Goal: Transaction & Acquisition: Purchase product/service

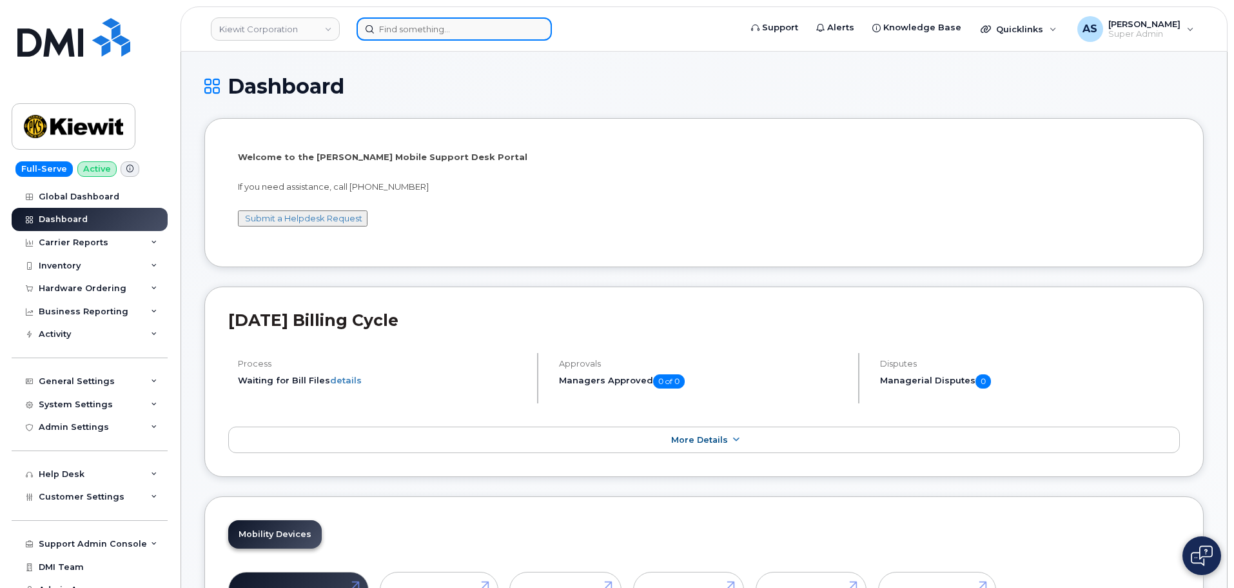
click at [436, 33] on input at bounding box center [454, 28] width 195 height 23
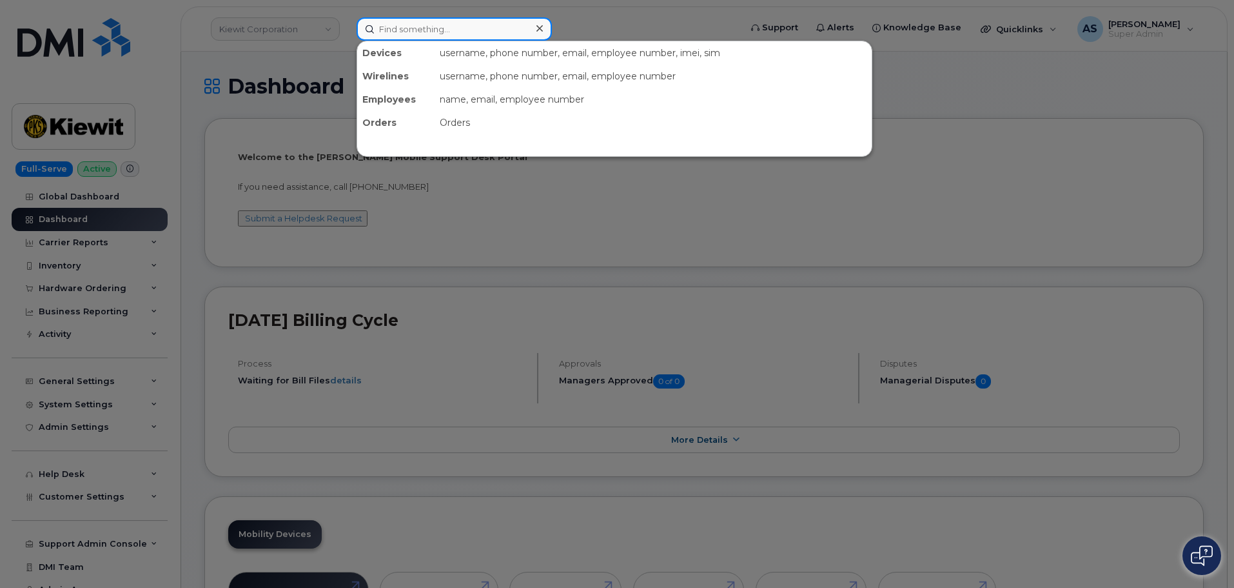
paste input "6027634512"
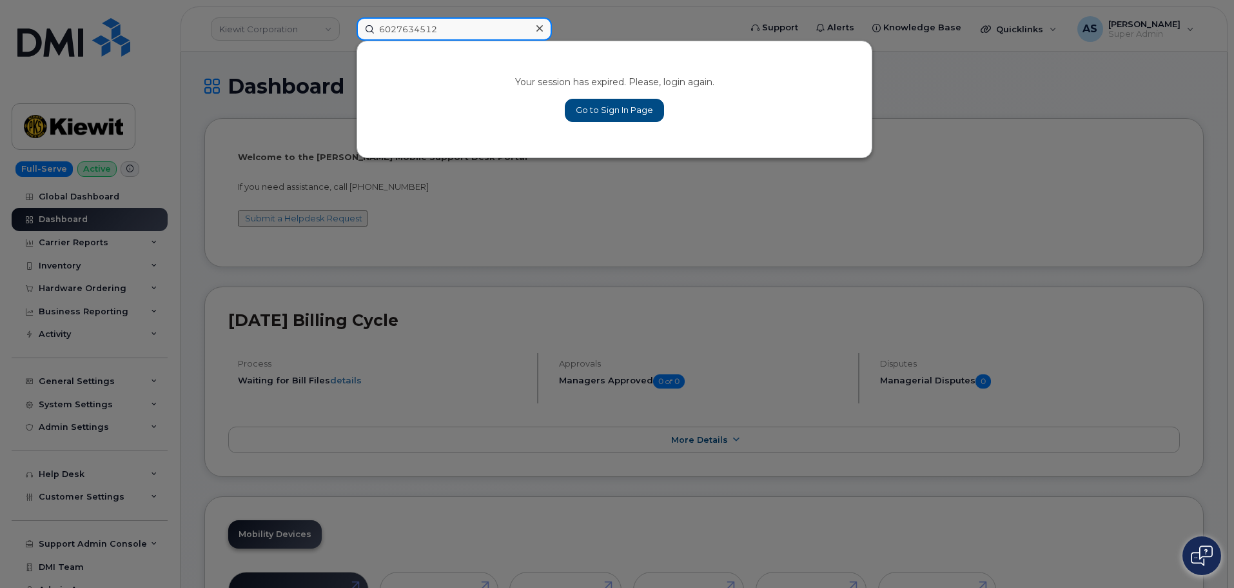
type input "6027634512"
click at [645, 114] on link "Go to Sign In Page" at bounding box center [614, 110] width 99 height 23
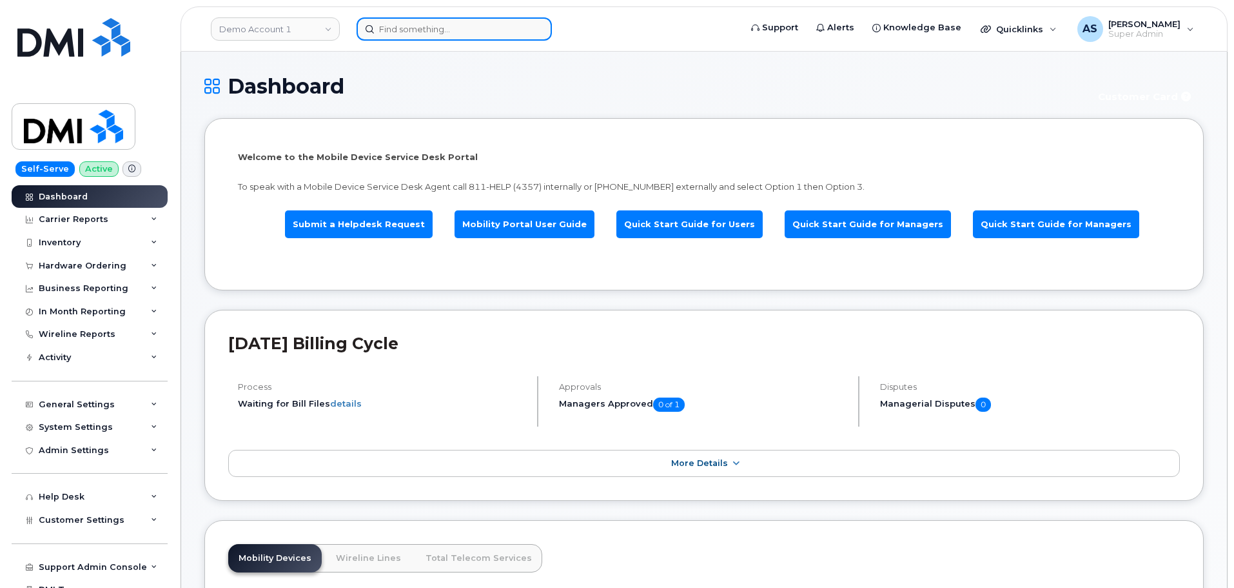
click at [413, 19] on input at bounding box center [454, 28] width 195 height 23
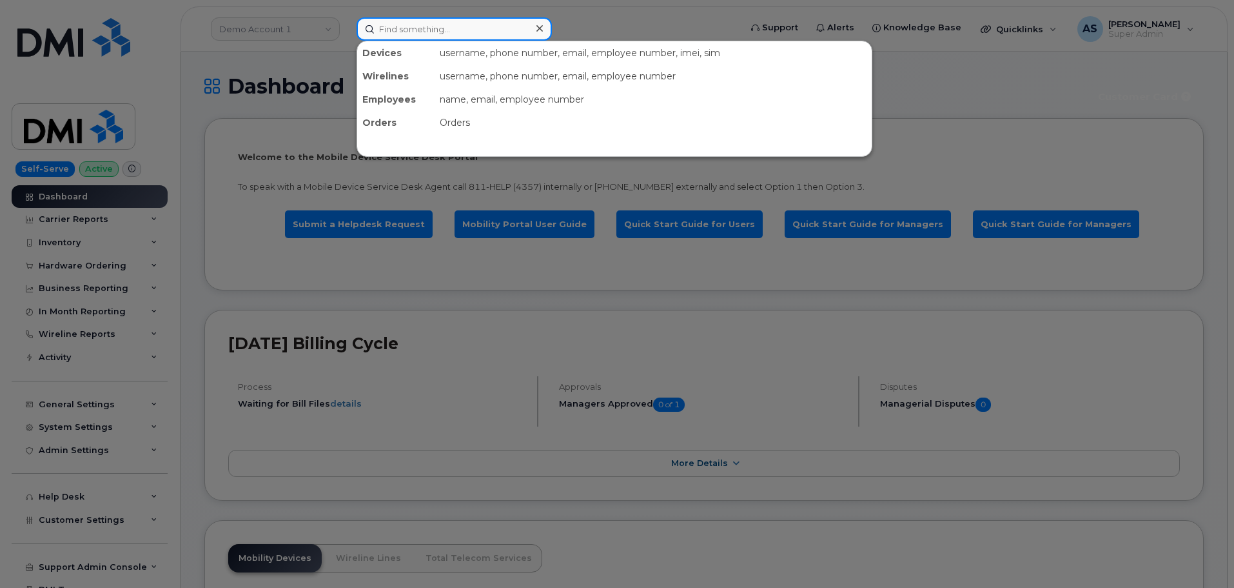
paste input "6027634512"
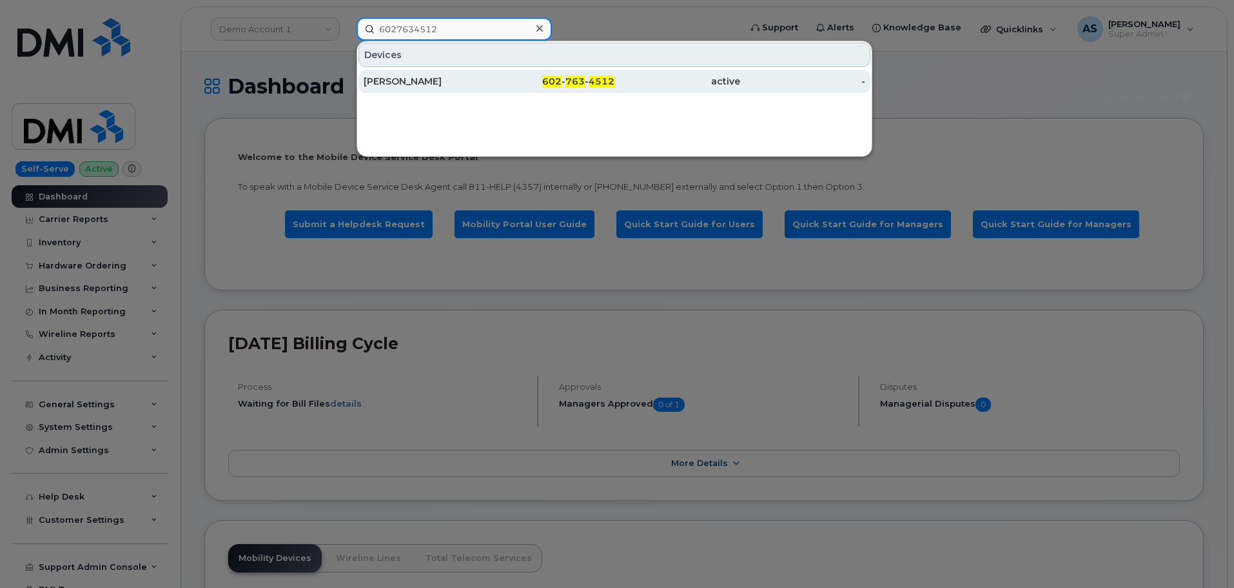
type input "6027634512"
click at [438, 80] on div "[PERSON_NAME]" at bounding box center [427, 81] width 126 height 13
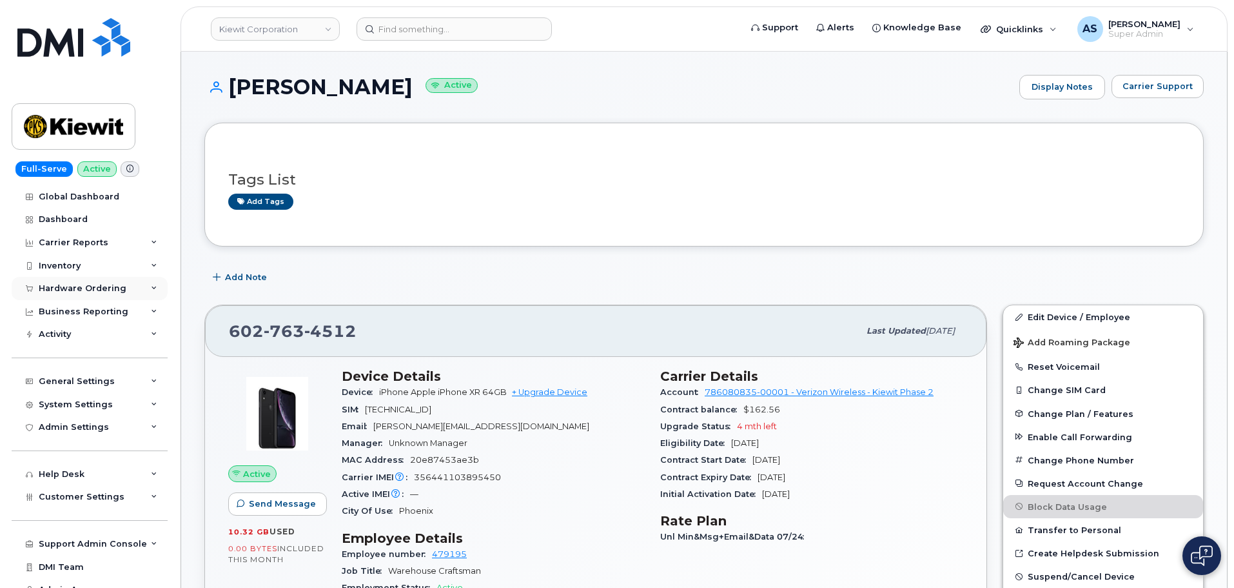
click at [74, 288] on div "Hardware Ordering" at bounding box center [83, 288] width 88 height 10
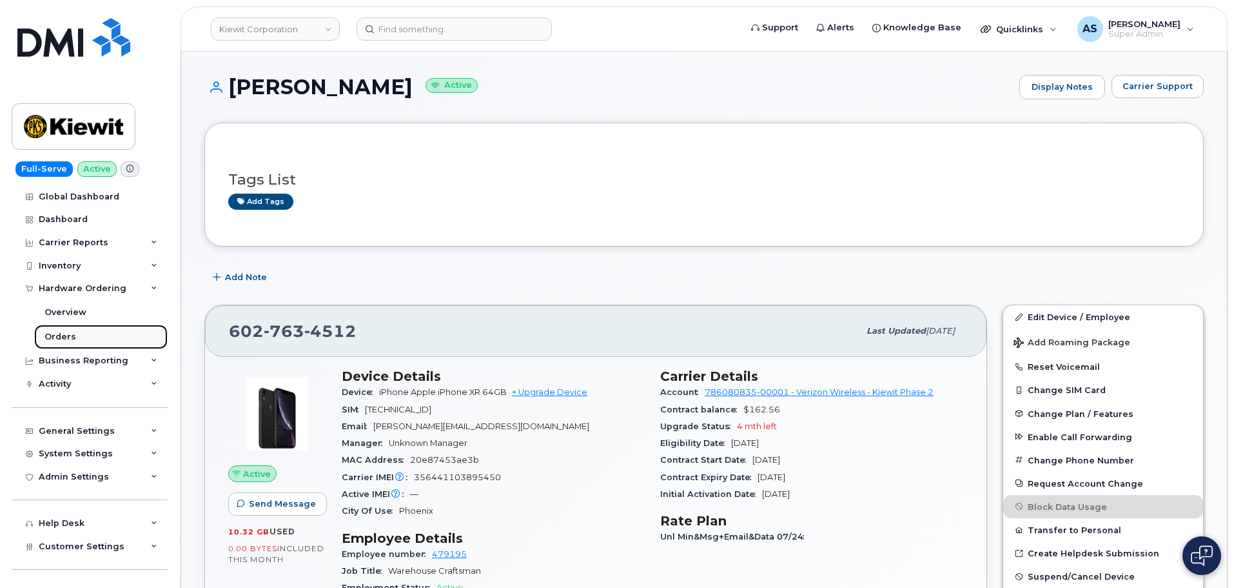
click at [88, 333] on link "Orders" at bounding box center [101, 336] width 134 height 25
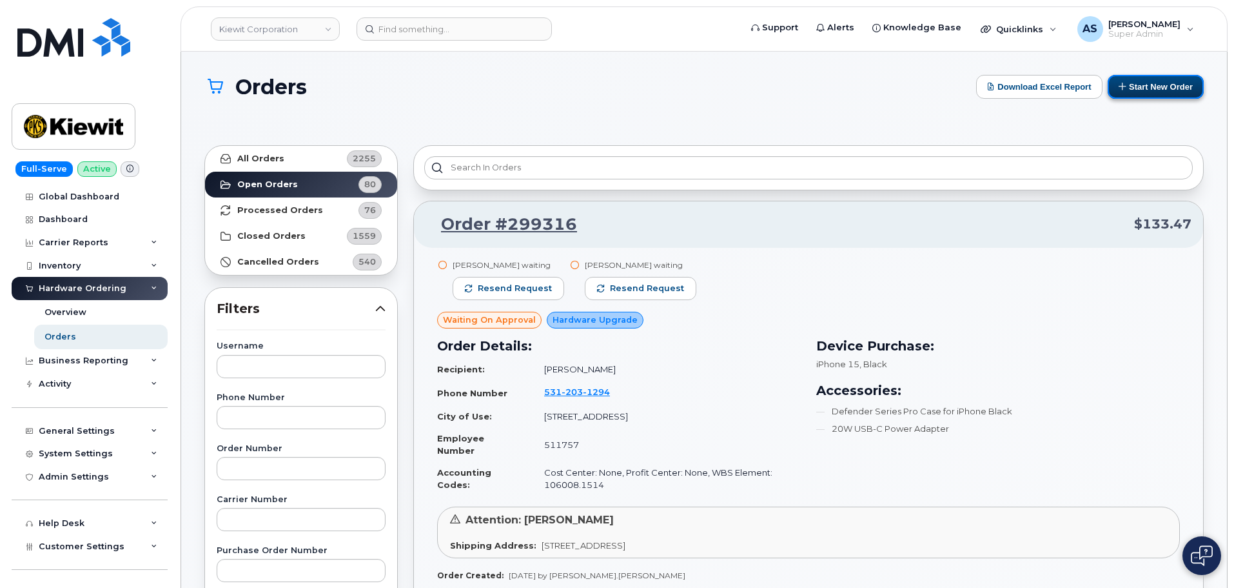
click at [1159, 93] on button "Start New Order" at bounding box center [1156, 87] width 96 height 24
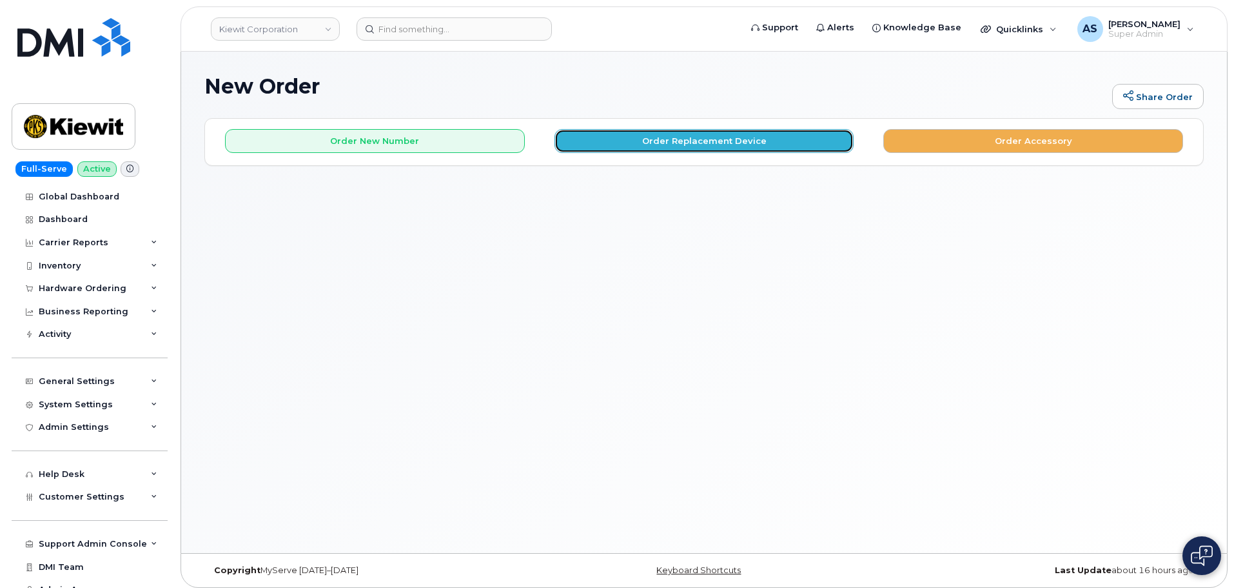
click at [709, 139] on button "Order Replacement Device" at bounding box center [705, 141] width 300 height 24
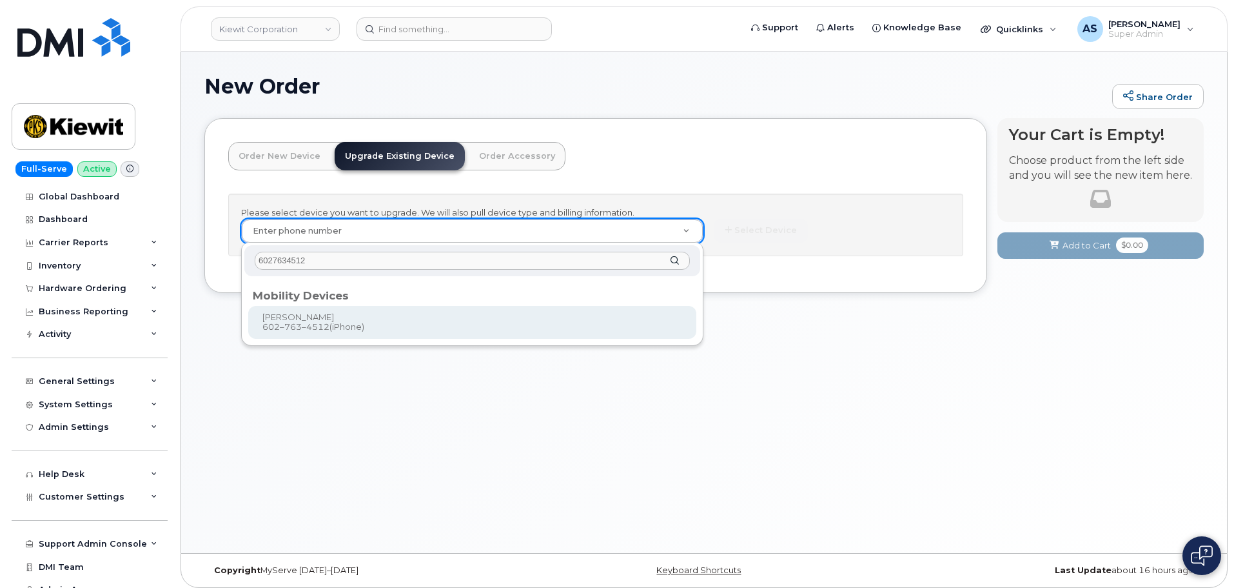
type input "6027634512"
drag, startPoint x: 386, startPoint y: 322, endPoint x: 378, endPoint y: 330, distance: 10.5
type input "1170330"
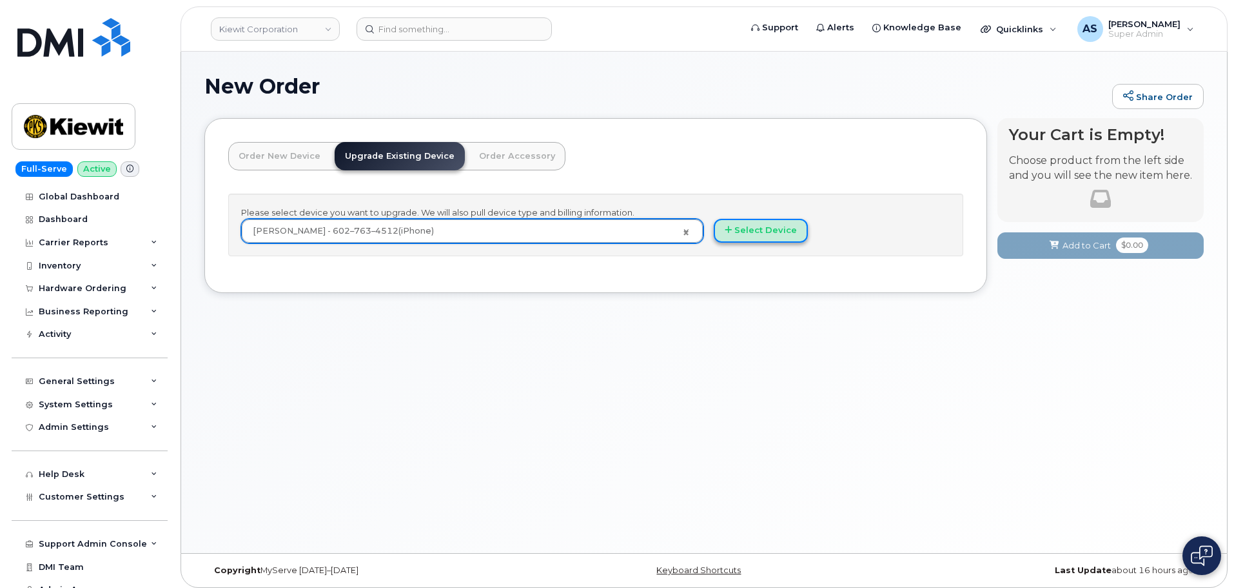
click at [763, 239] on button "Select Device" at bounding box center [761, 231] width 94 height 24
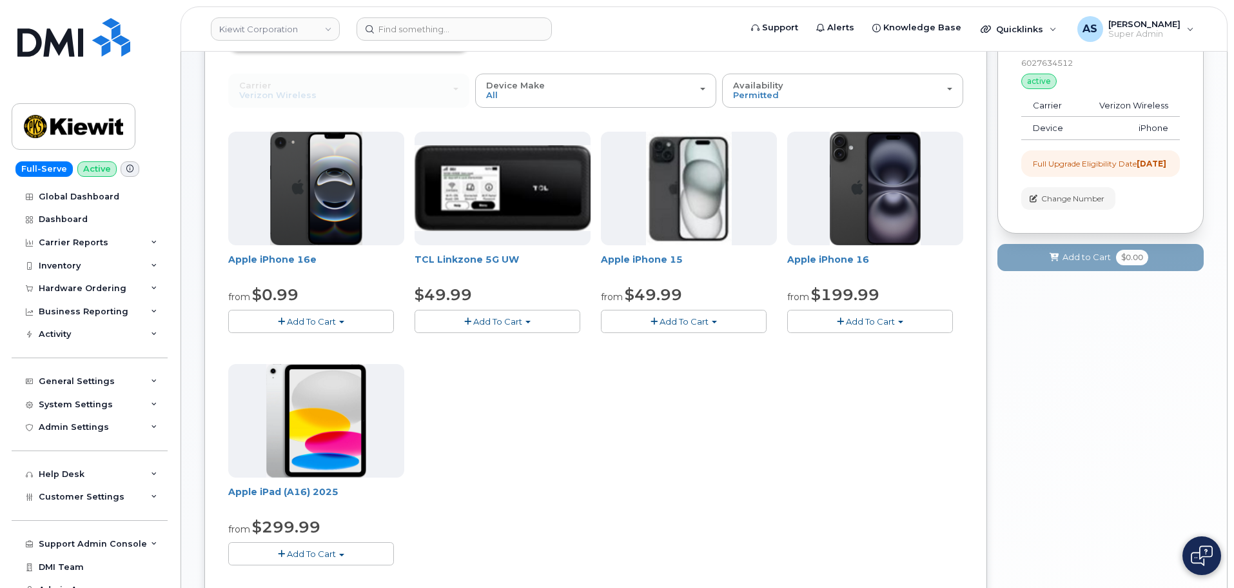
scroll to position [64, 0]
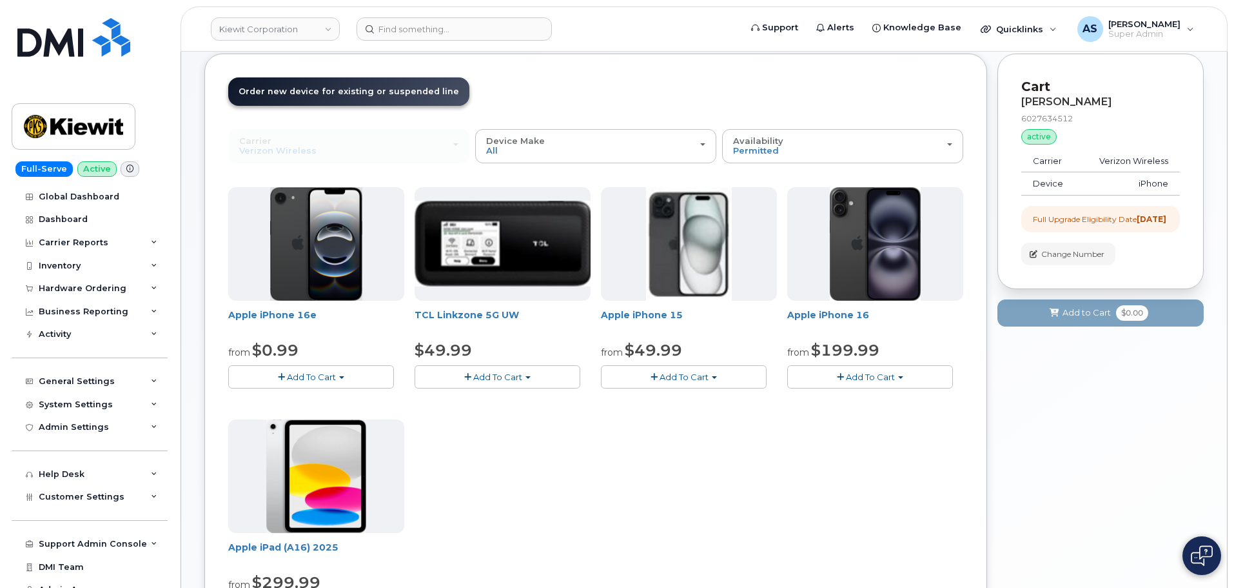
click at [885, 375] on span "Add To Cart" at bounding box center [870, 376] width 49 height 10
click at [870, 414] on link "$199.99 - 2 Year Upgrade (128GB)" at bounding box center [877, 416] width 173 height 16
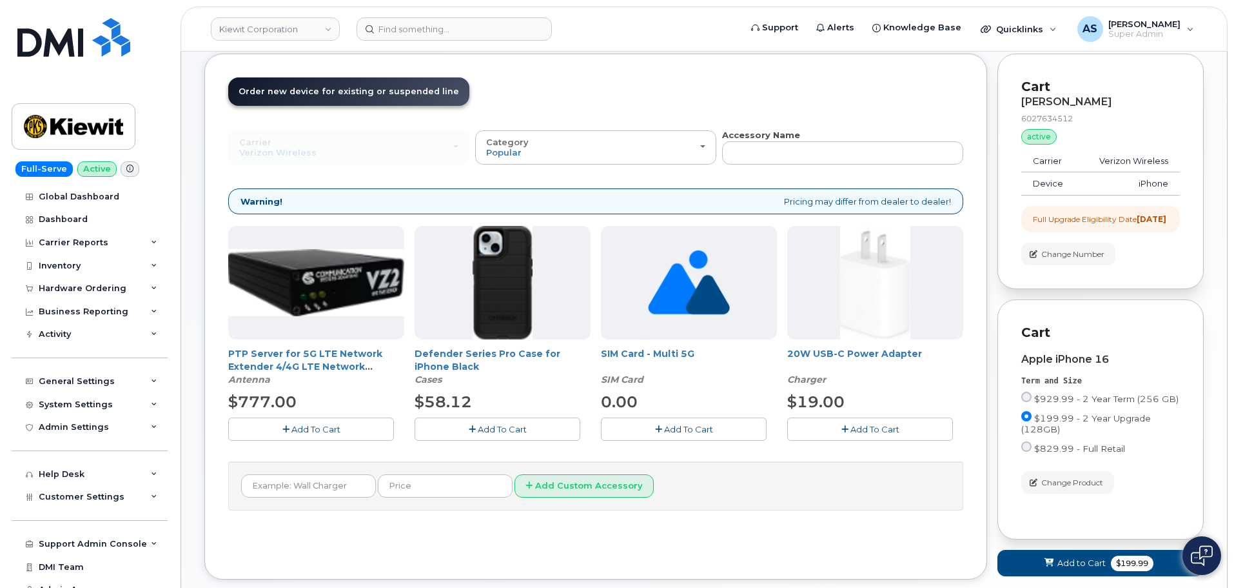
click at [493, 431] on span "Add To Cart" at bounding box center [502, 429] width 49 height 10
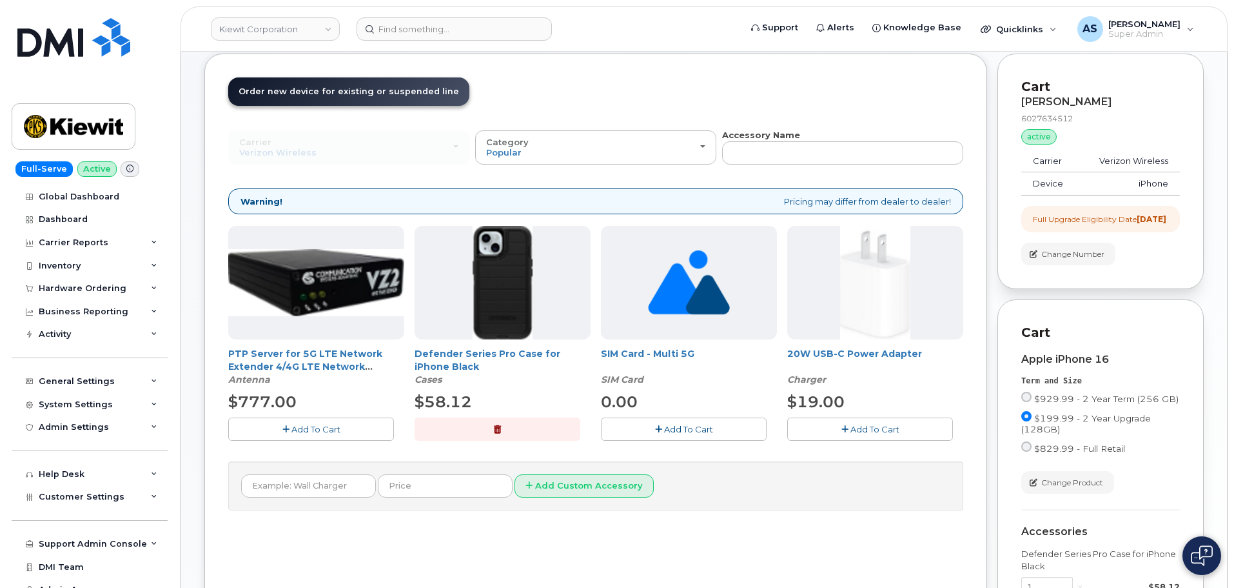
click at [809, 437] on button "Add To Cart" at bounding box center [870, 428] width 166 height 23
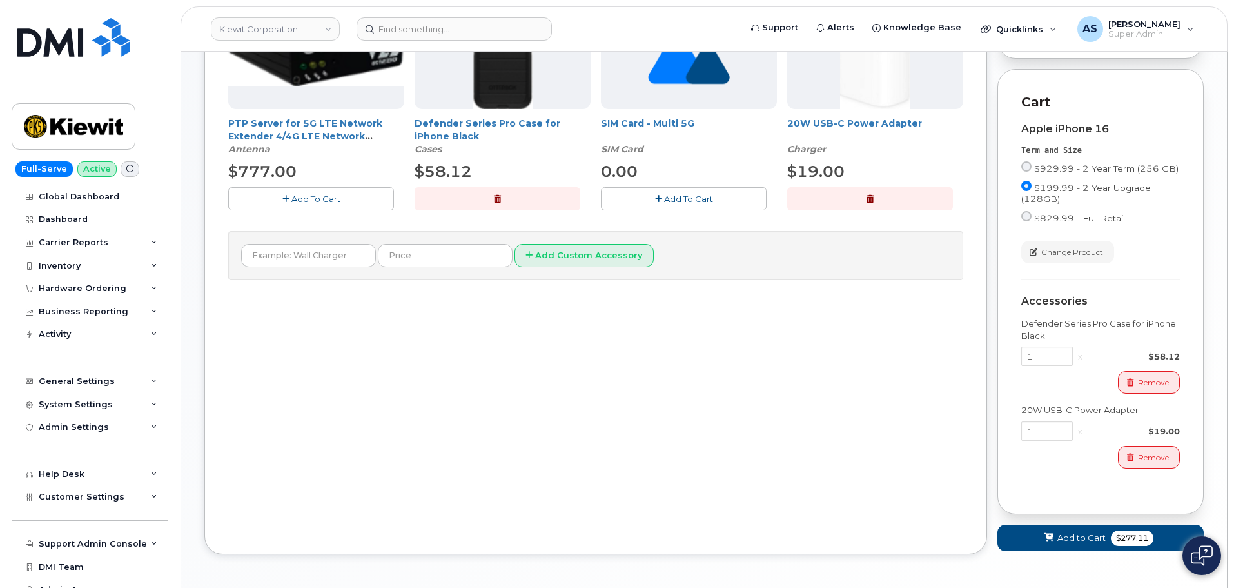
scroll to position [356, 0]
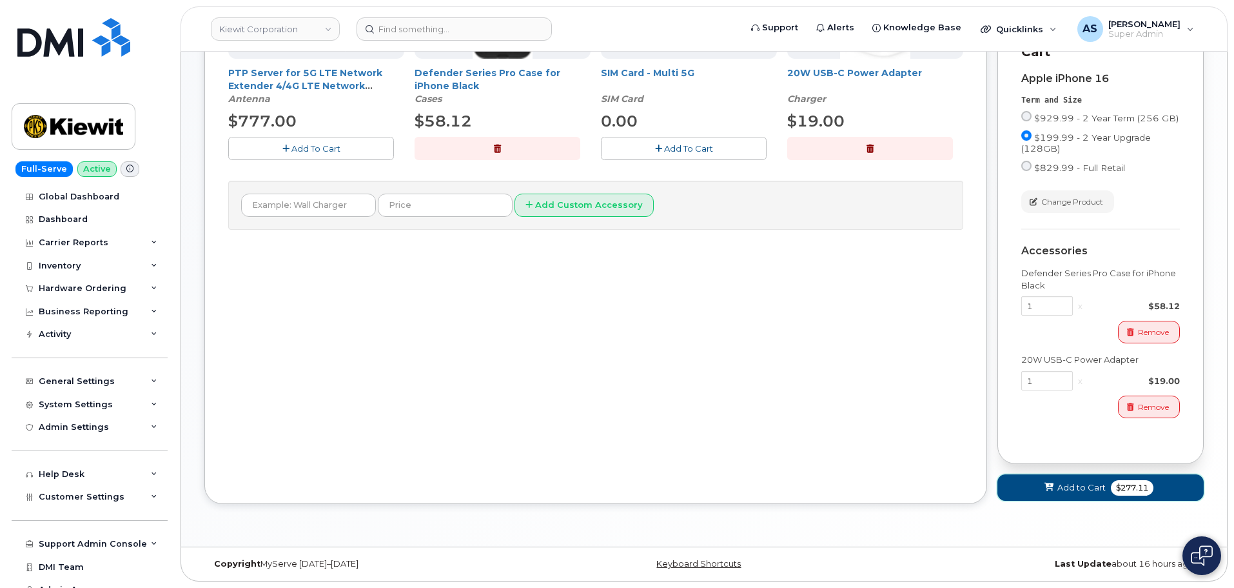
click at [1076, 484] on span "Add to Cart" at bounding box center [1082, 487] width 48 height 12
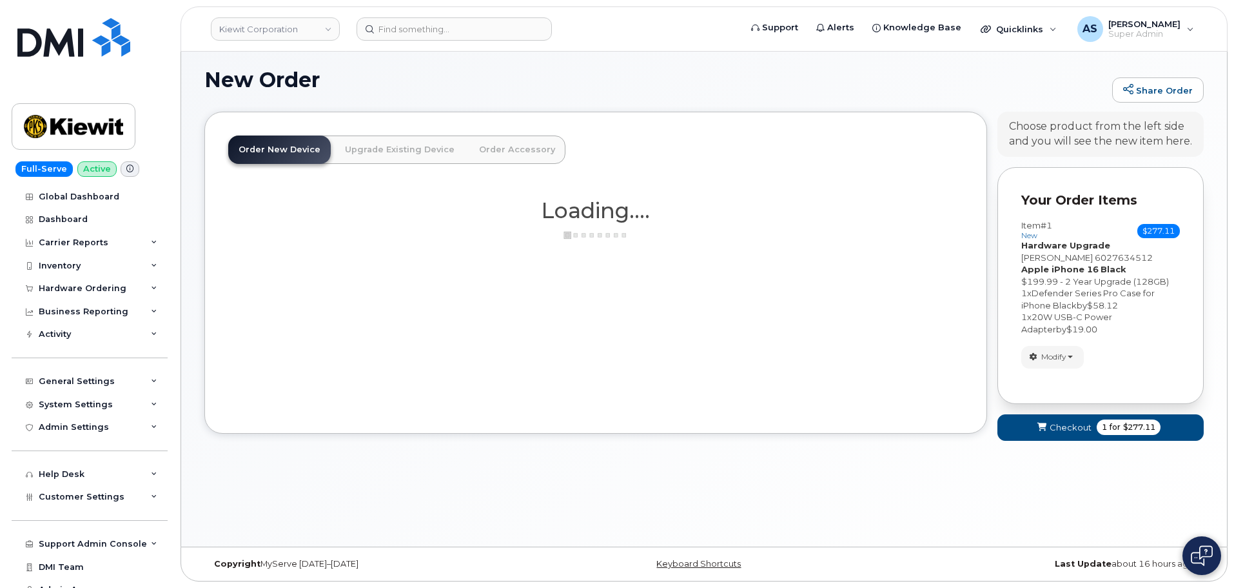
scroll to position [361, 0]
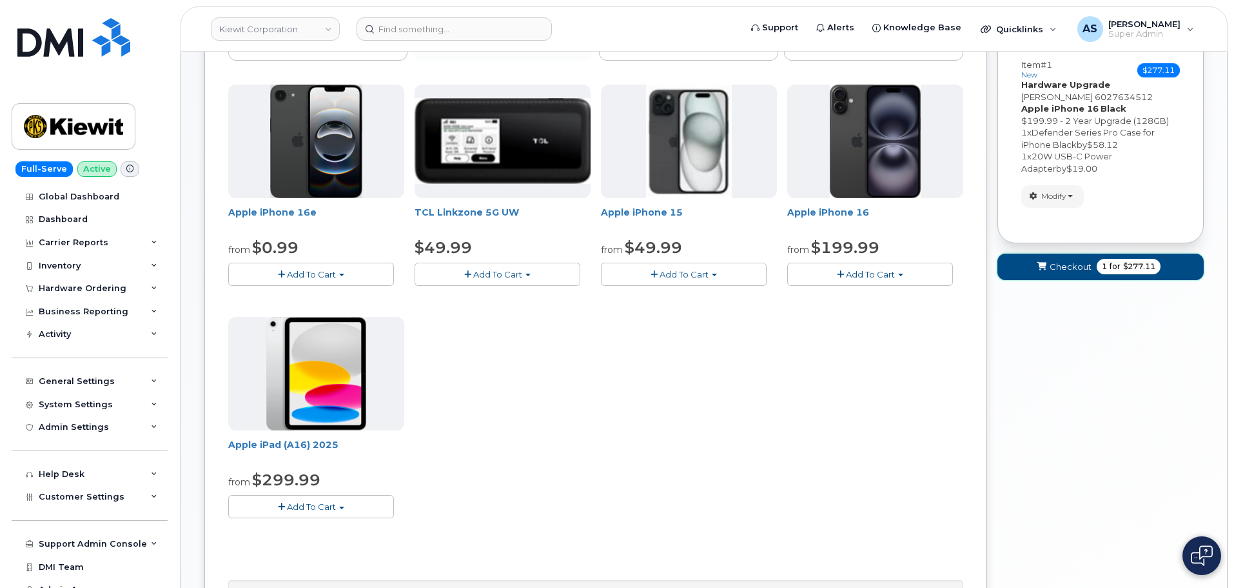
click at [1088, 271] on span "Checkout" at bounding box center [1071, 267] width 42 height 12
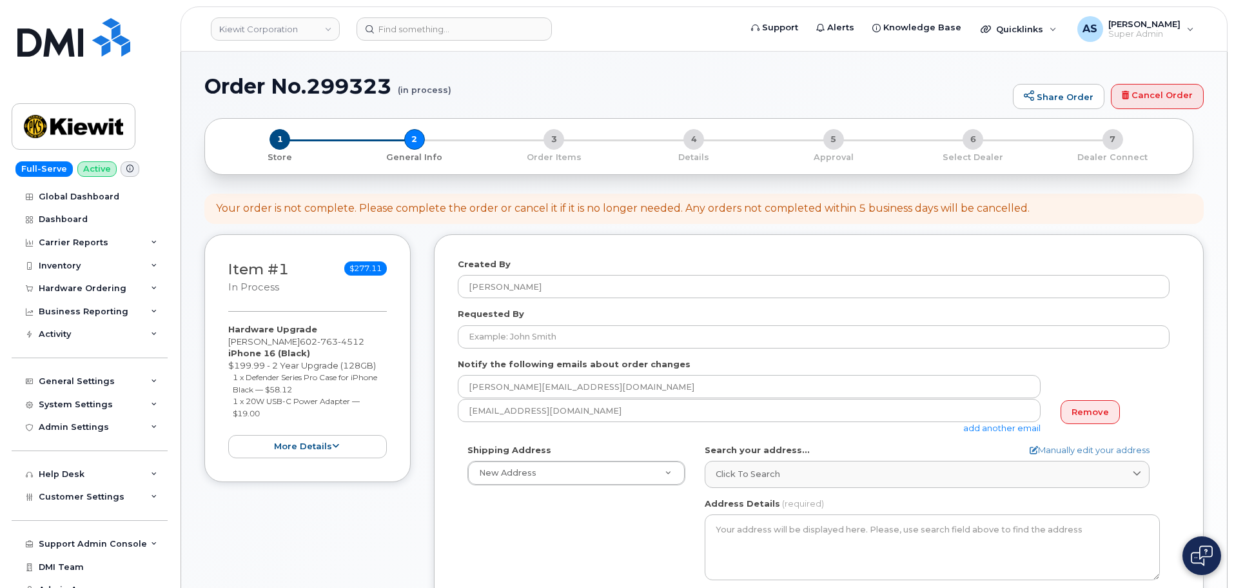
select select
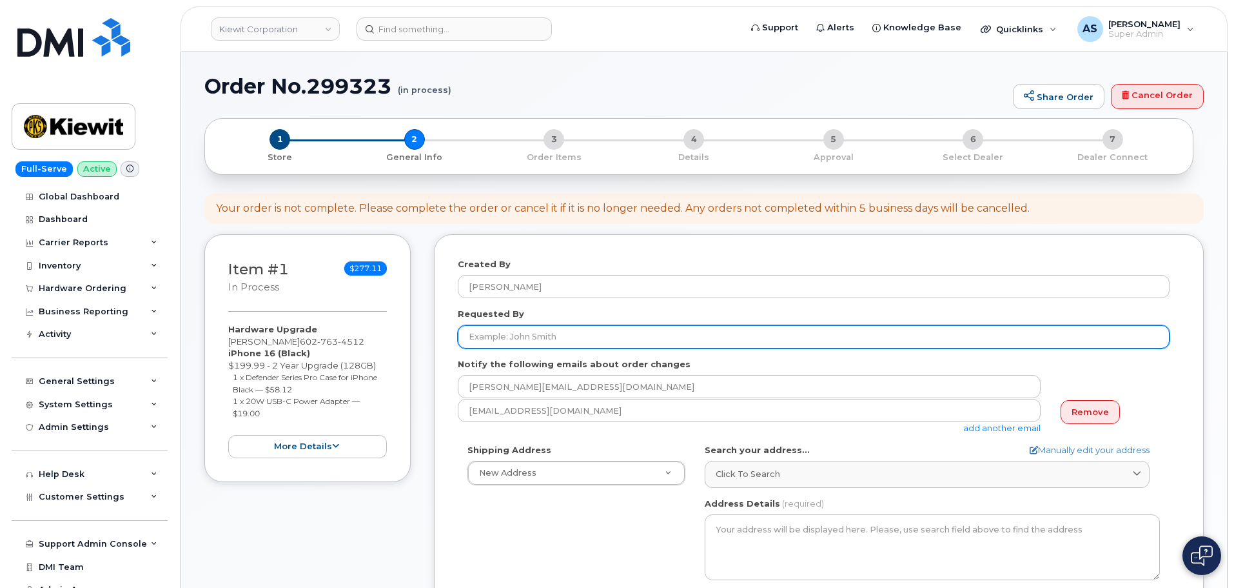
click at [526, 333] on input "Requested By" at bounding box center [814, 336] width 712 height 23
paste input "[PERSON_NAME]"
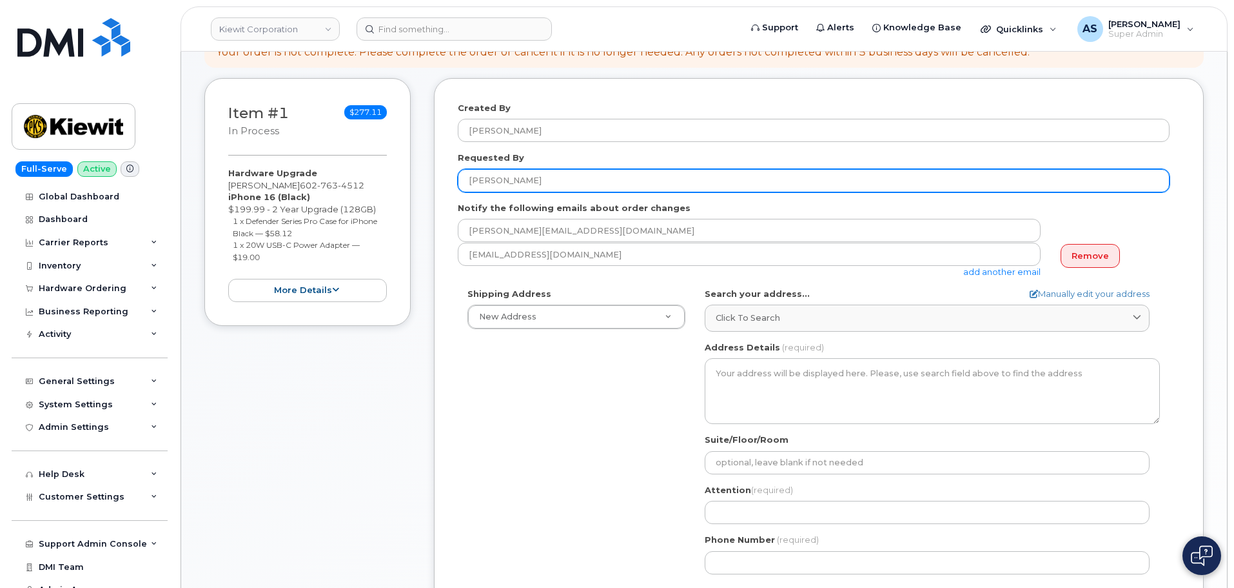
scroll to position [193, 0]
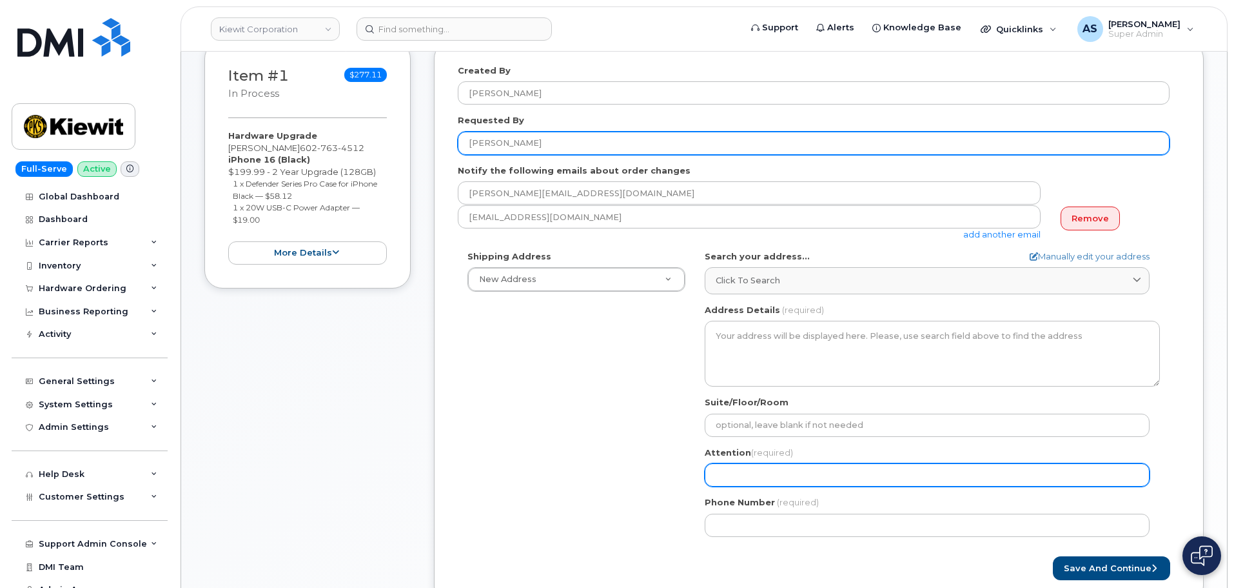
type input "Jesse Jones"
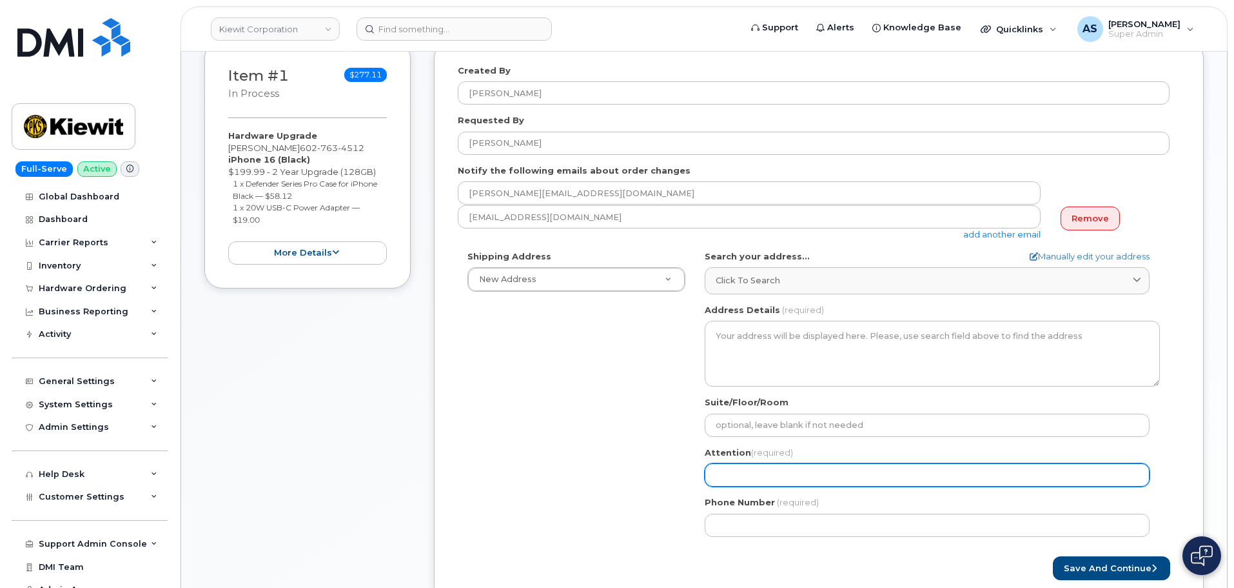
click at [757, 473] on input "Attention (required)" at bounding box center [927, 474] width 445 height 23
paste input "Jesse Jones"
select select
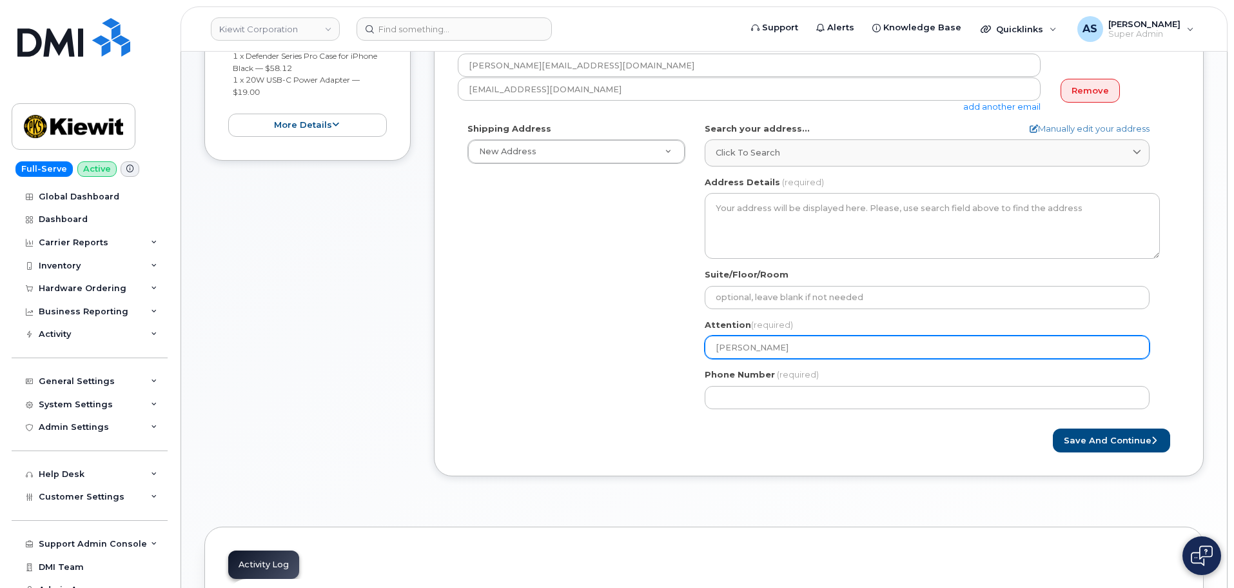
scroll to position [322, 0]
type input "Jesse Jones"
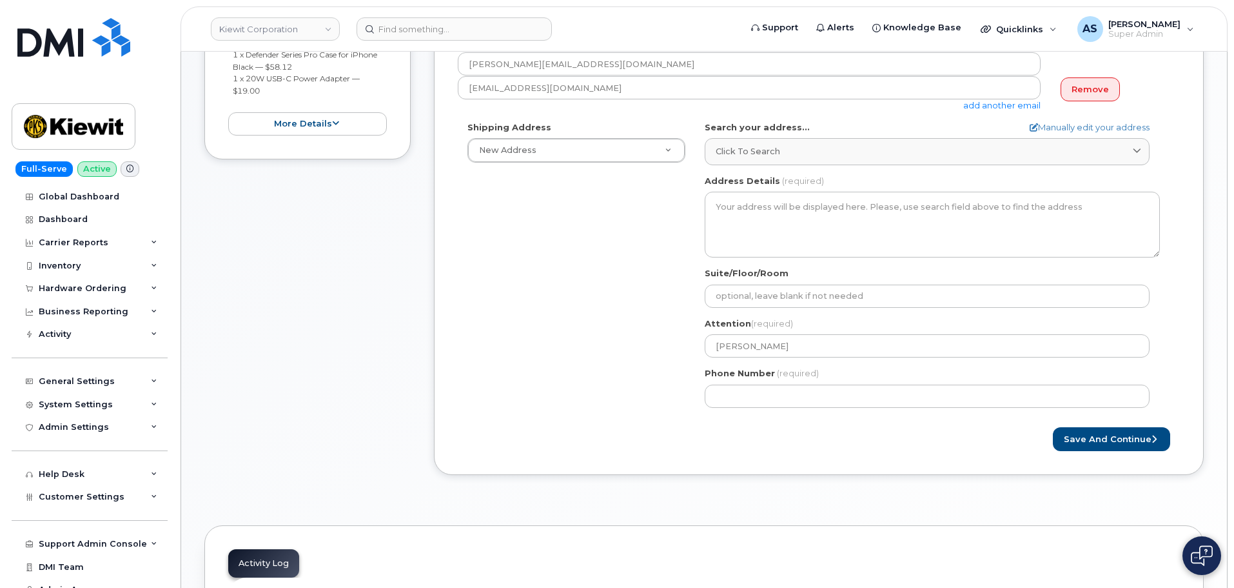
click at [606, 387] on div "Shipping Address New Address New Address 20910 Broad Hollow Ct 400 More Ave 216…" at bounding box center [814, 269] width 712 height 296
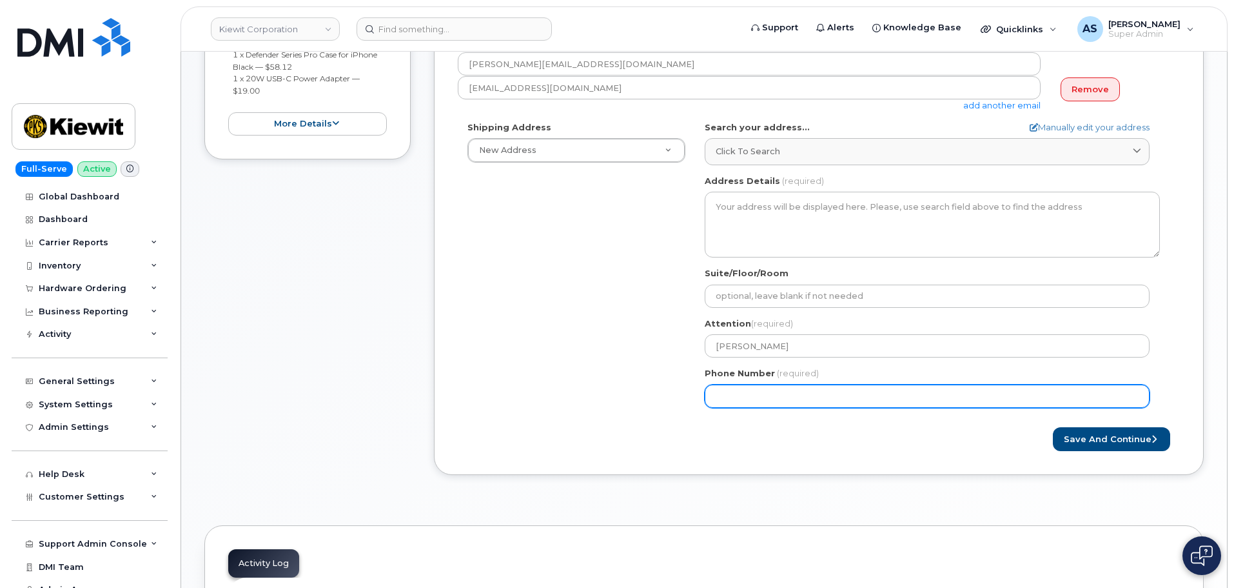
click at [765, 401] on input "Phone Number" at bounding box center [927, 395] width 445 height 23
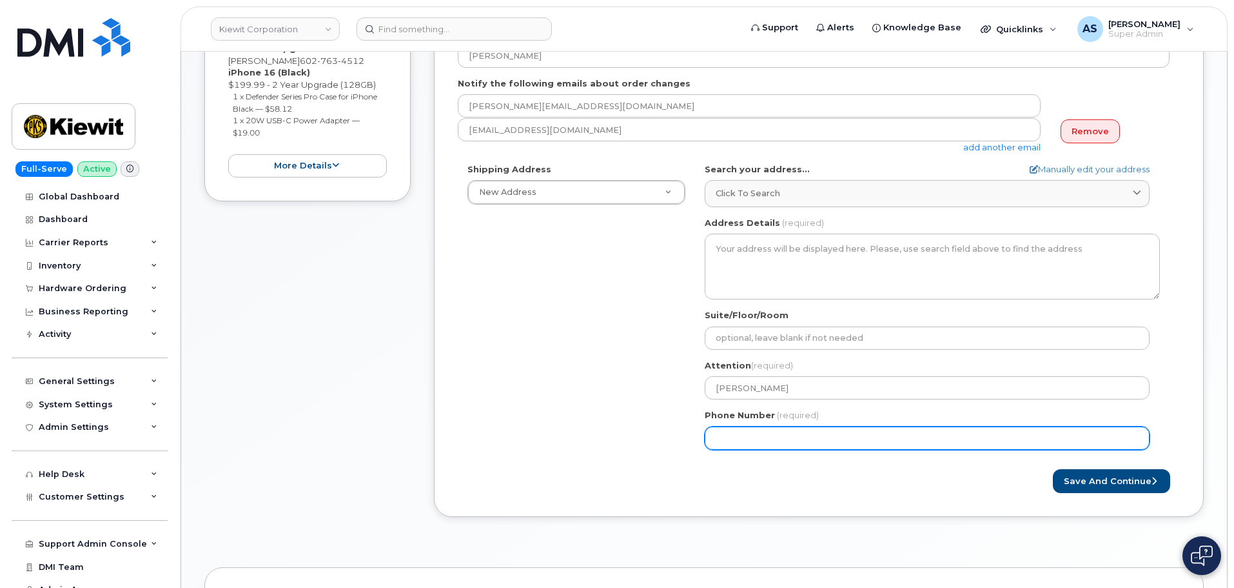
scroll to position [258, 0]
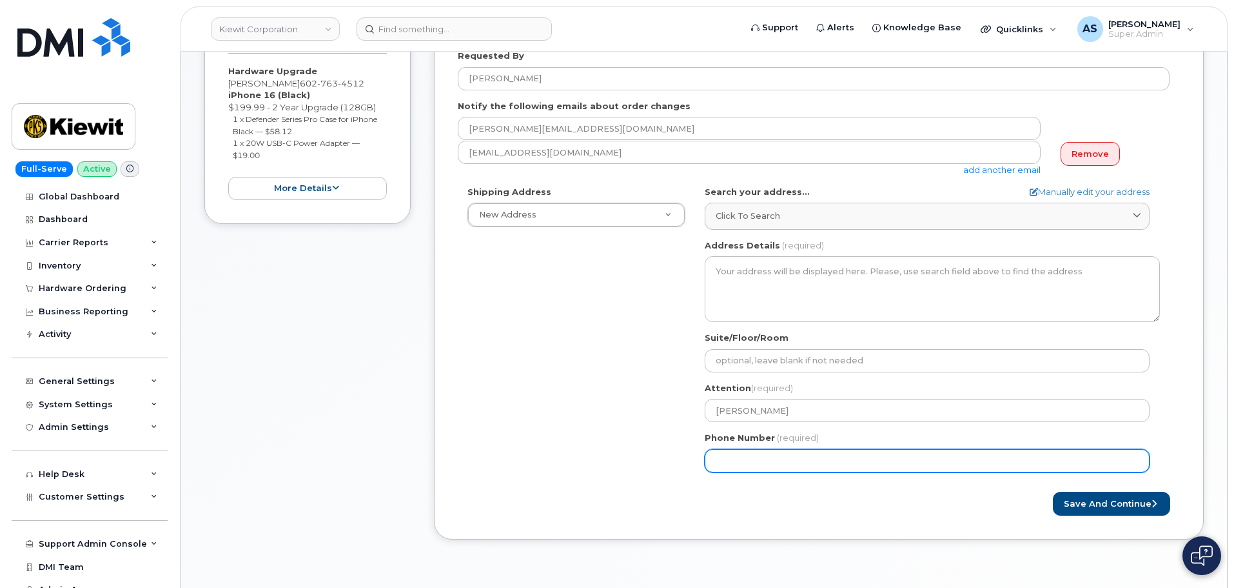
drag, startPoint x: 755, startPoint y: 464, endPoint x: 746, endPoint y: 459, distance: 10.1
click at [755, 463] on input "Phone Number" at bounding box center [927, 460] width 445 height 23
paste input "3033719660"
select select
type input "3033719660"
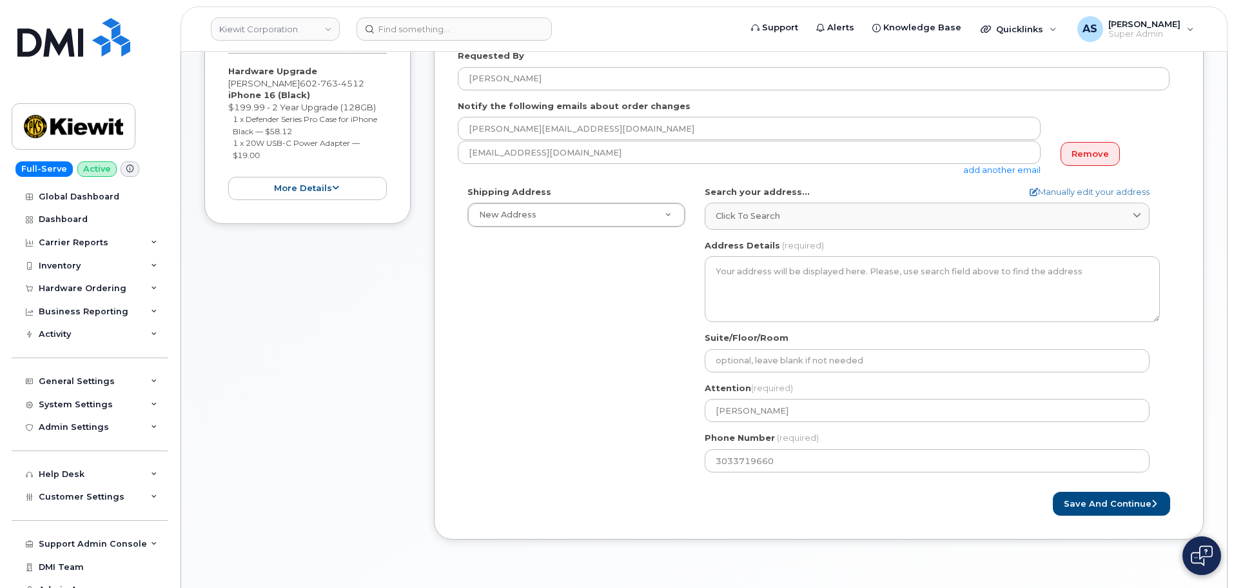
click at [565, 330] on div "Shipping Address New Address New Address 20910 Broad Hollow Ct 400 More Ave 216…" at bounding box center [814, 334] width 712 height 296
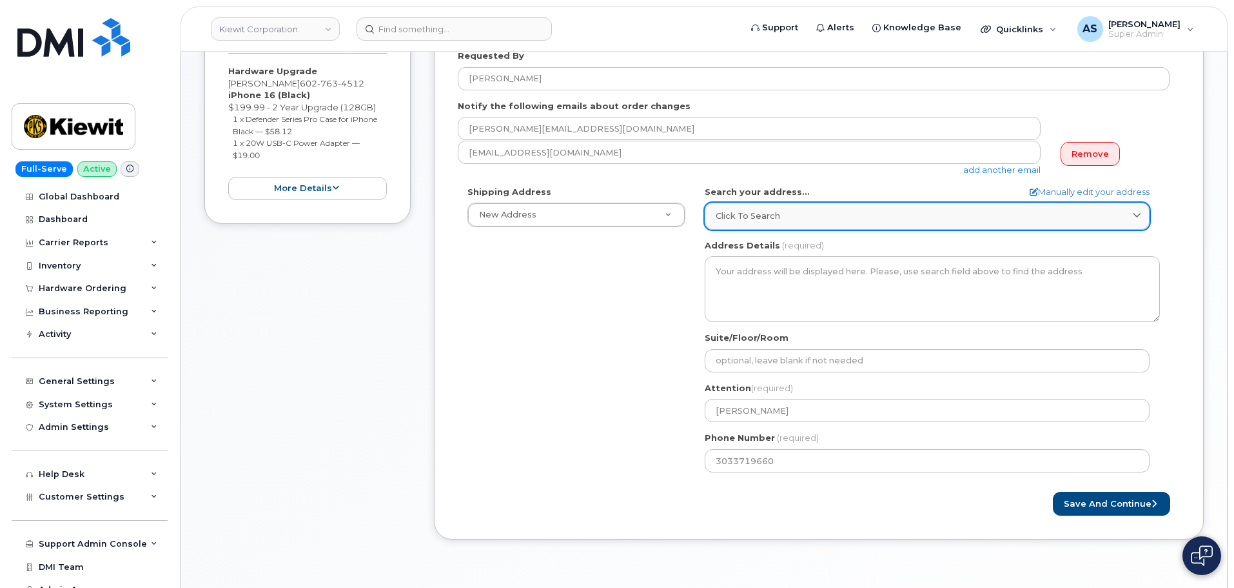
click at [820, 216] on div "Click to search" at bounding box center [927, 216] width 423 height 12
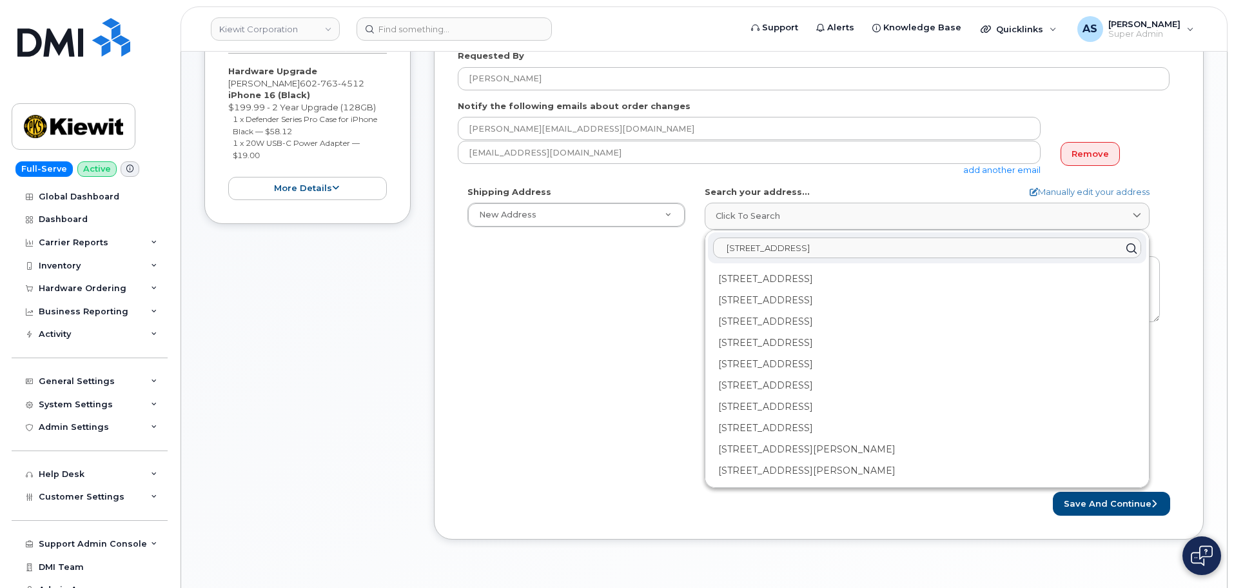
click at [748, 251] on input "6353 e 47th ave" at bounding box center [927, 248] width 428 height 21
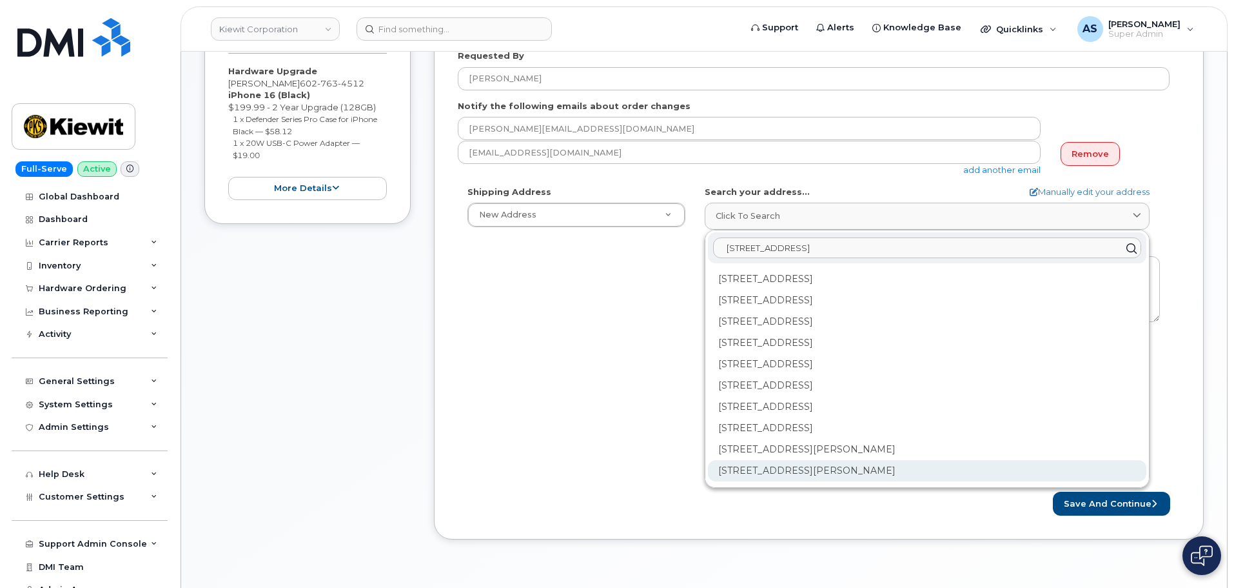
type input "6353 e 47th ave"
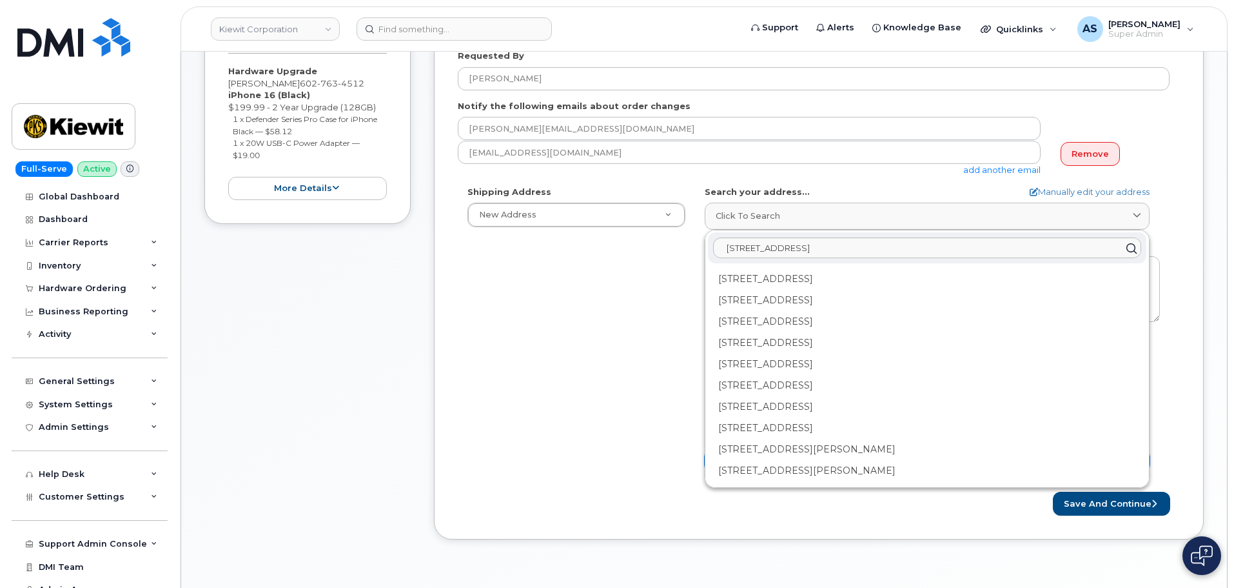
click at [816, 502] on div "6753 E 47th Avenue Dr Denver CO 80216" at bounding box center [927, 512] width 439 height 21
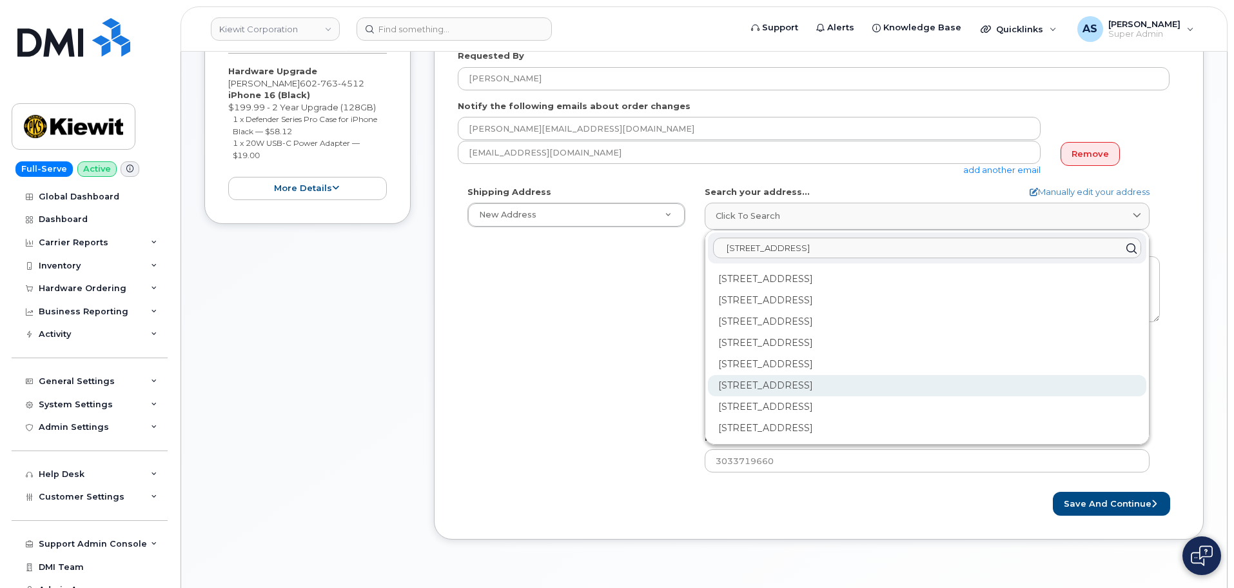
click at [923, 417] on div "6753 E 47th Avenue Dr Unit F Denver CO 80216-3442" at bounding box center [927, 427] width 439 height 21
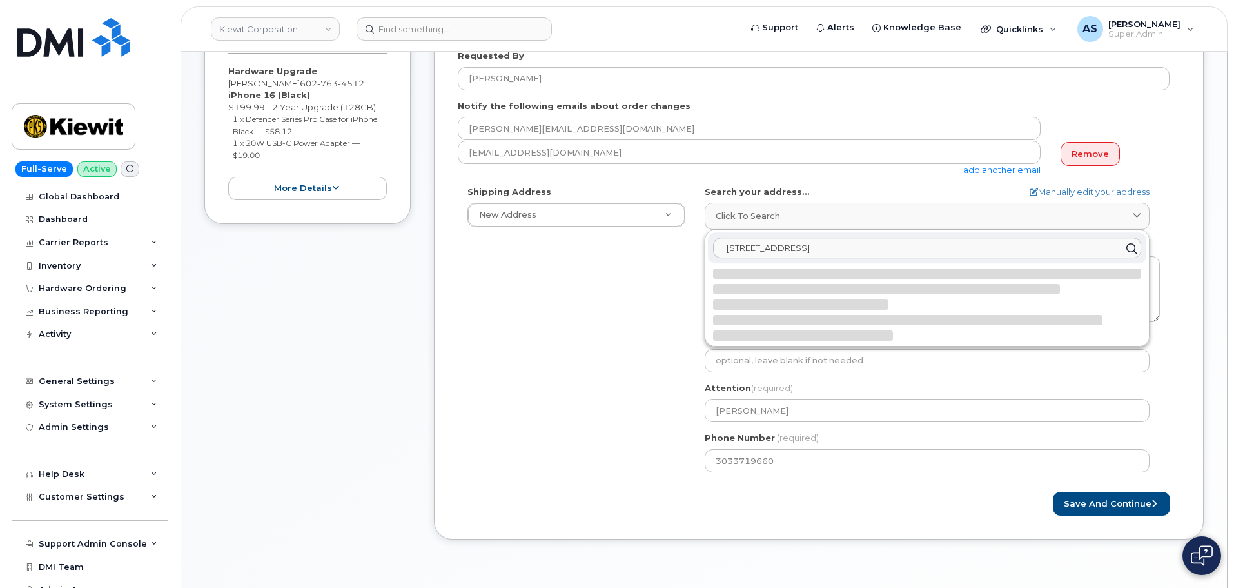
select select
type textarea "6753 E 47th Avenue Dr Unit F DENVER CO 80216-3442 UNITED STATES"
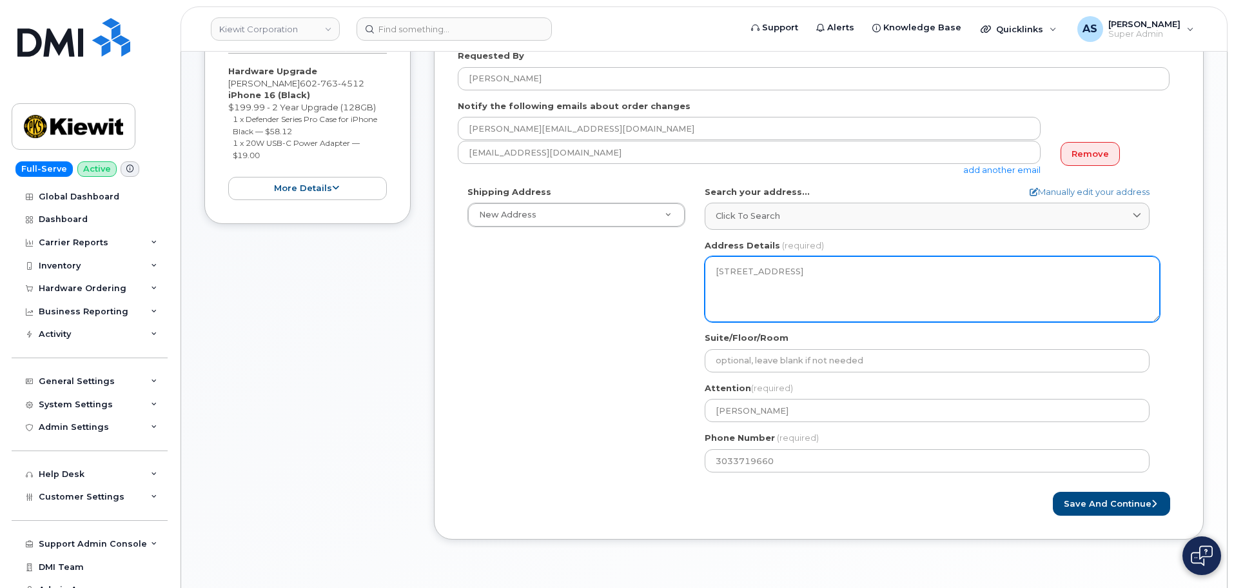
drag, startPoint x: 786, startPoint y: 293, endPoint x: 693, endPoint y: 272, distance: 94.8
click at [693, 272] on div "Shipping Address New Address New Address 20910 Broad Hollow Ct 400 More Ave 216…" at bounding box center [814, 334] width 712 height 296
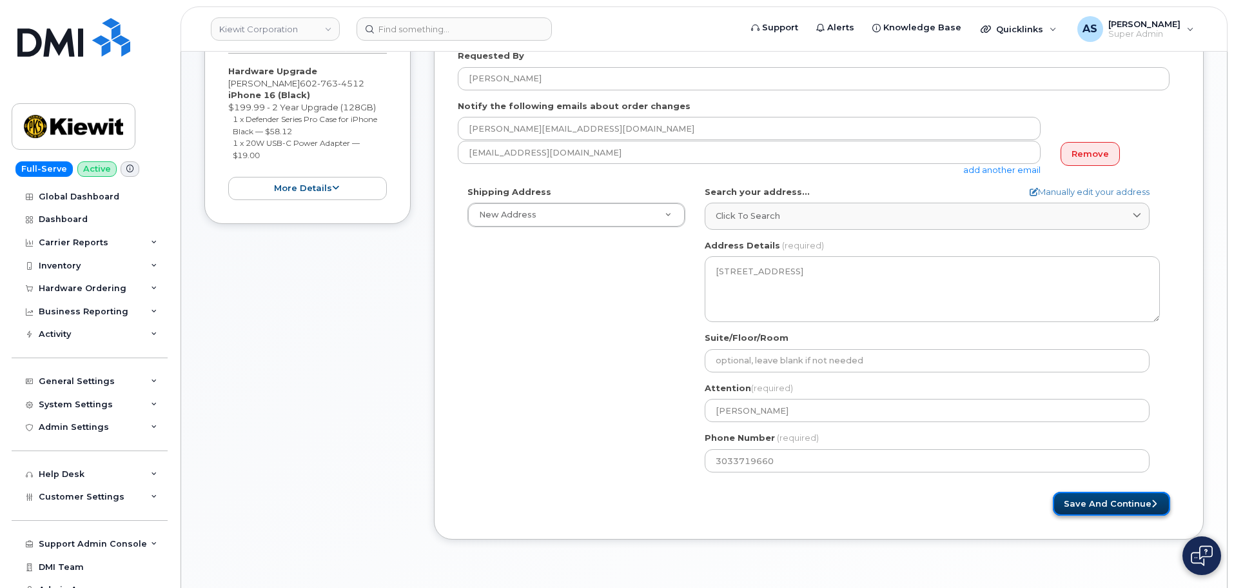
click at [1088, 508] on button "Save and Continue" at bounding box center [1111, 503] width 117 height 24
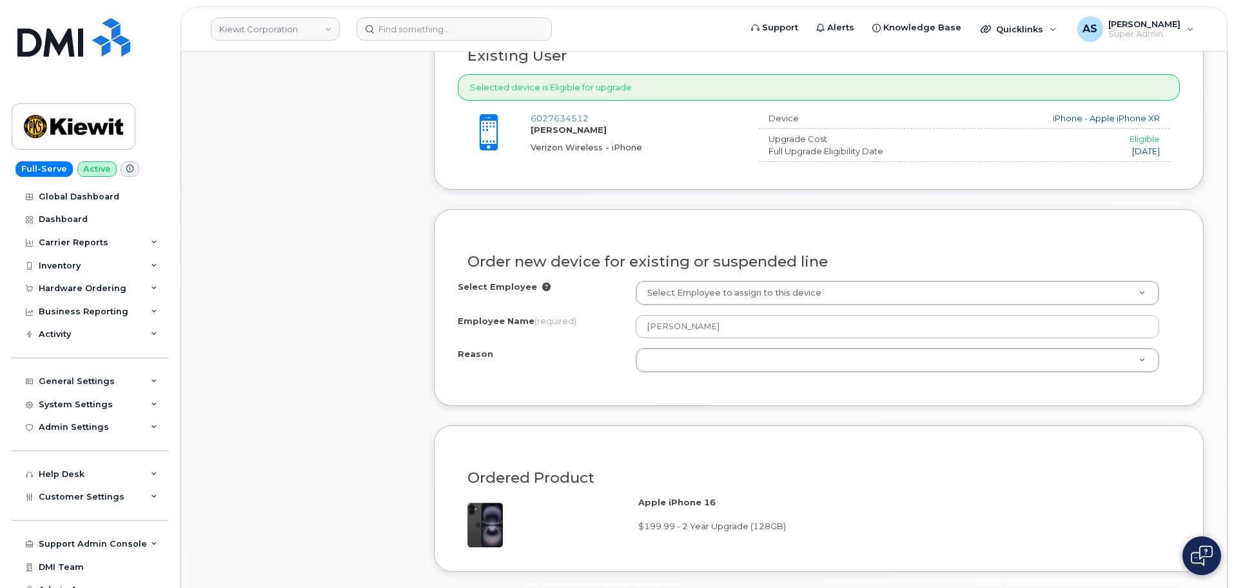
scroll to position [516, 0]
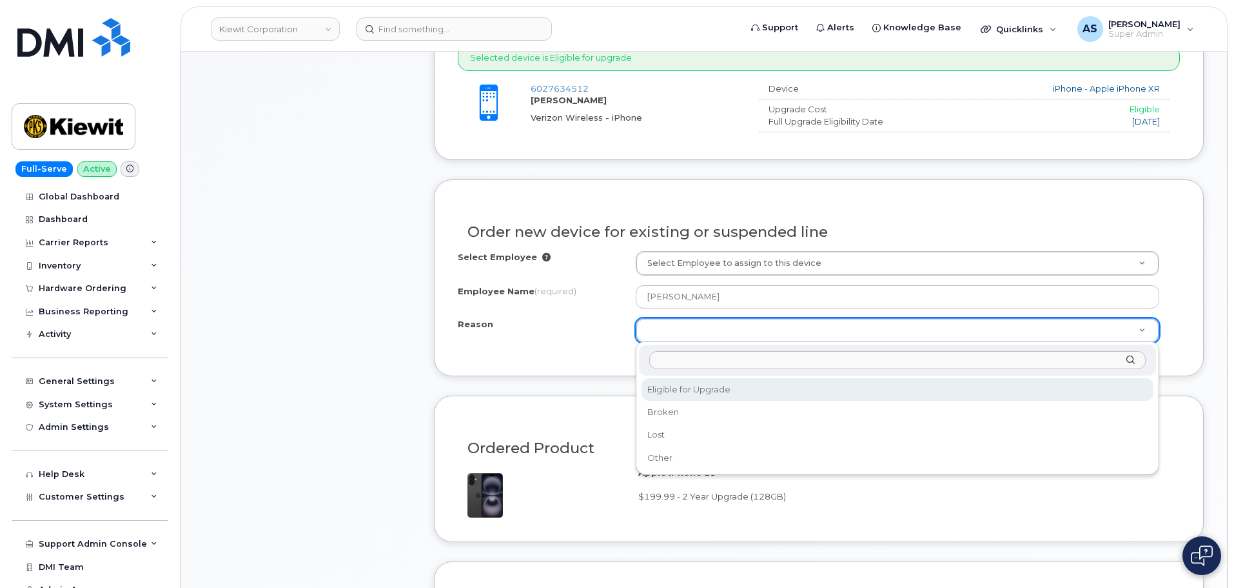
select select "eligible_for_upgrade"
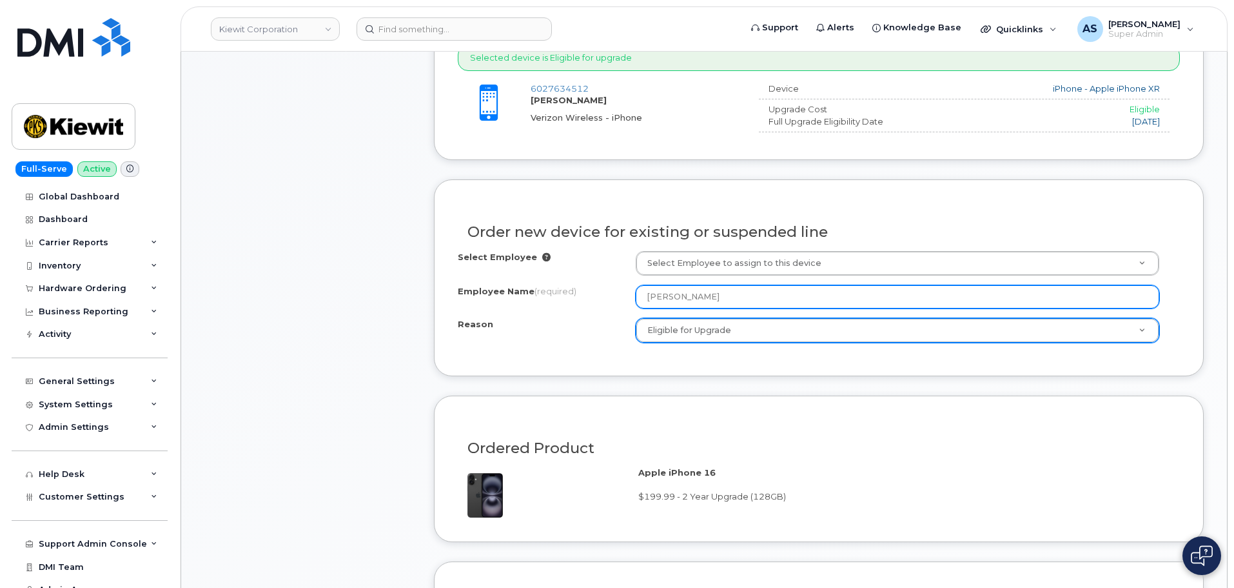
drag, startPoint x: 715, startPoint y: 295, endPoint x: 469, endPoint y: 306, distance: 246.6
click at [469, 306] on div "Employee Name (required) BILL HEYART" at bounding box center [819, 296] width 722 height 23
paste input "[PERSON_NAME]"
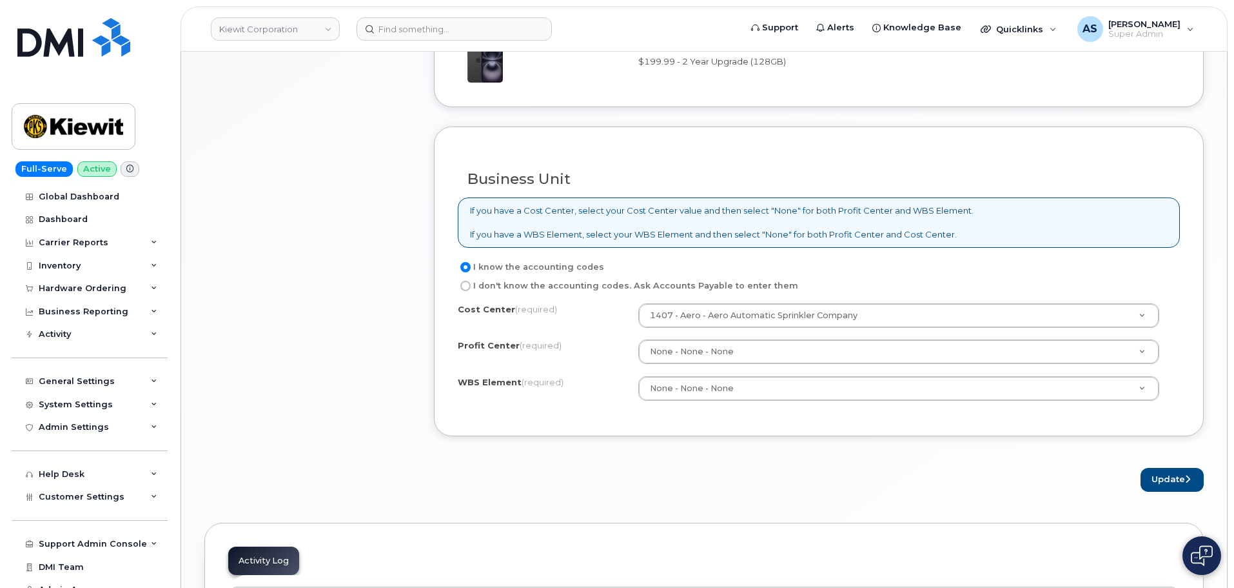
scroll to position [967, 0]
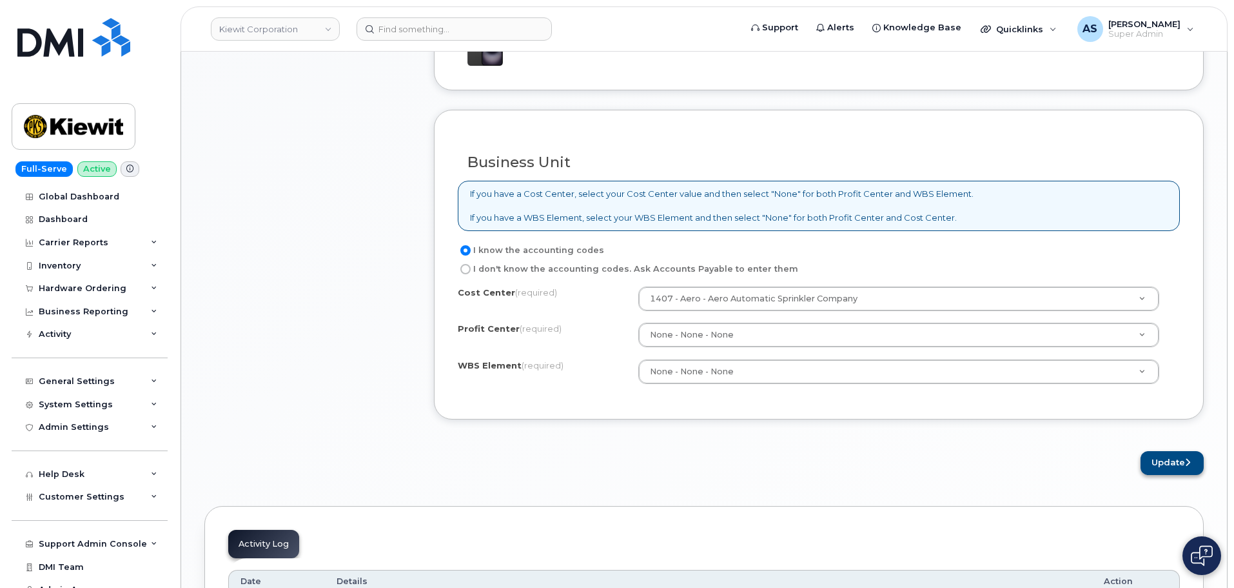
type input "[PERSON_NAME]"
click at [1180, 463] on button "Update" at bounding box center [1172, 463] width 63 height 24
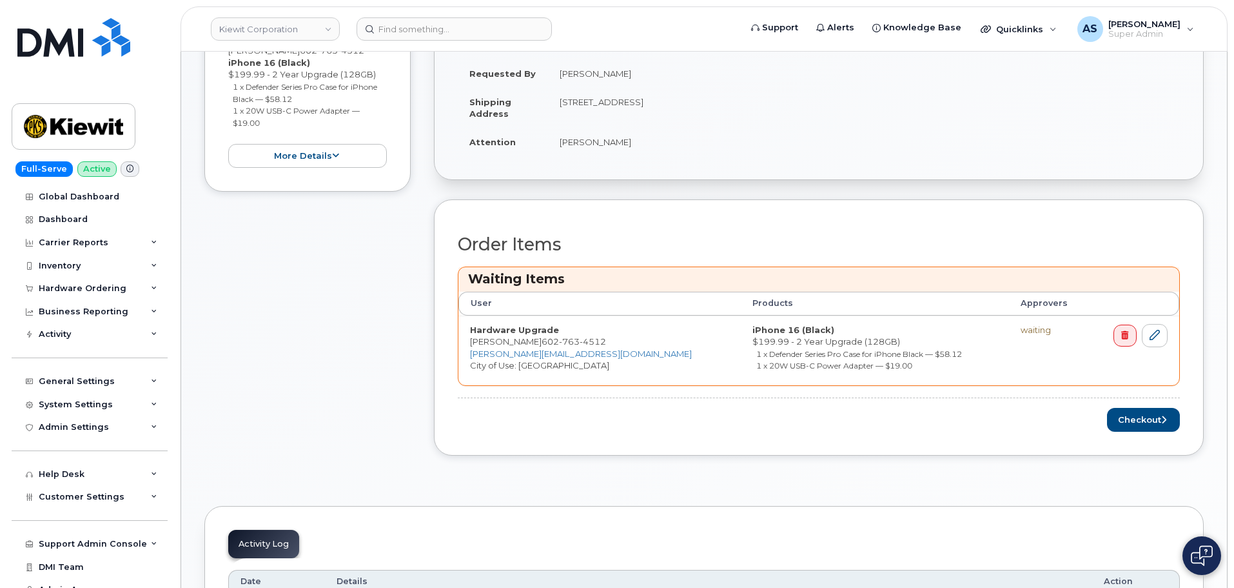
scroll to position [387, 0]
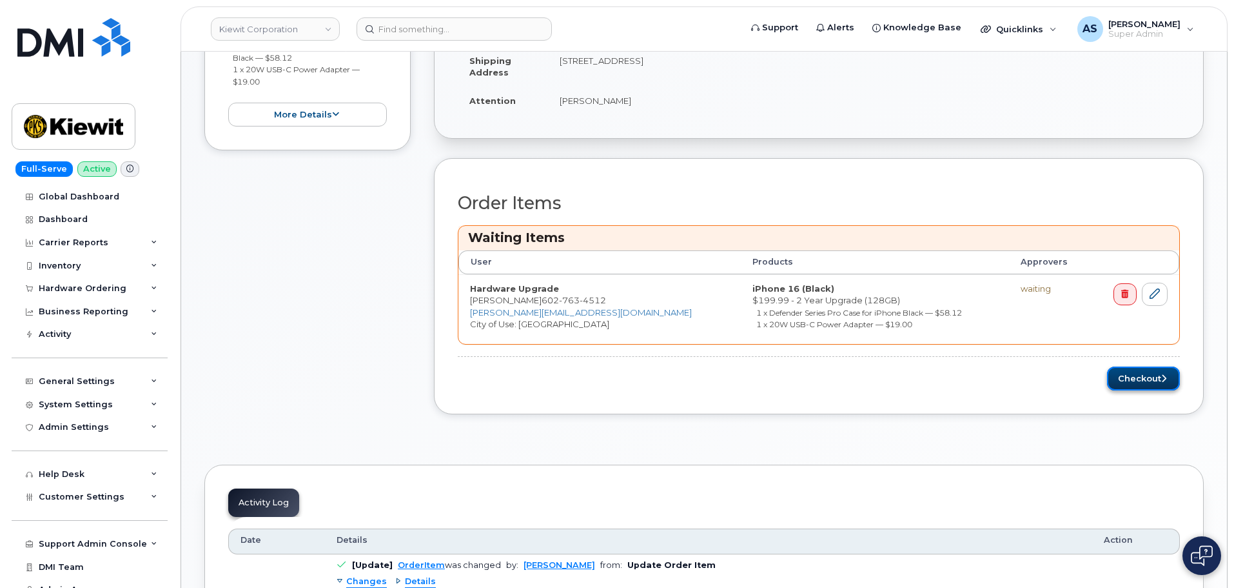
click at [1156, 373] on button "Checkout" at bounding box center [1143, 378] width 73 height 24
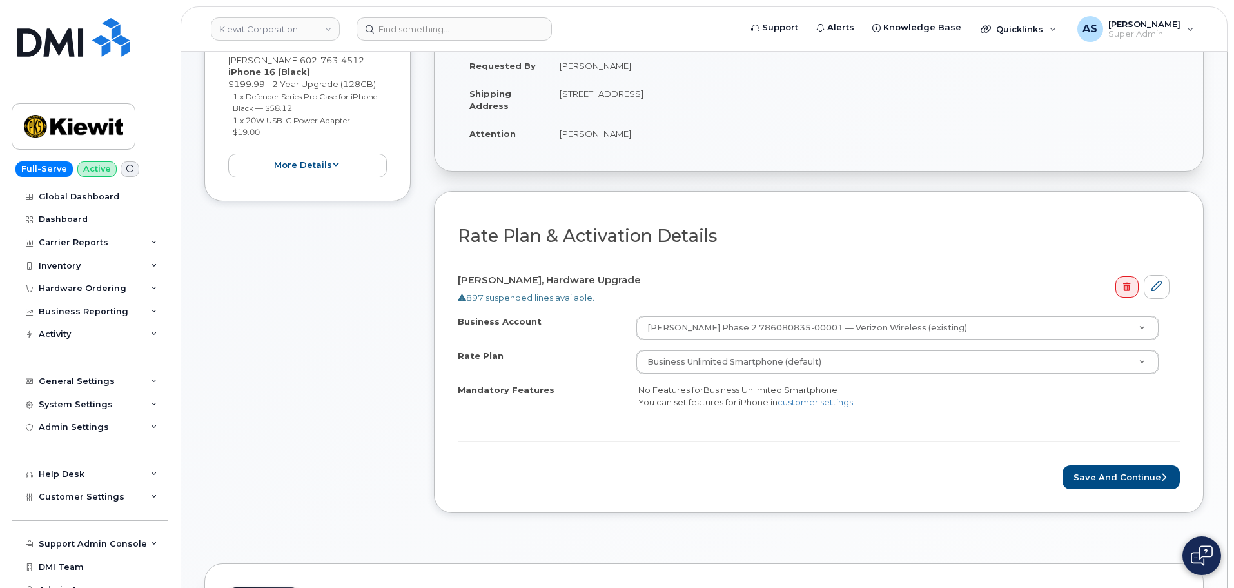
scroll to position [387, 0]
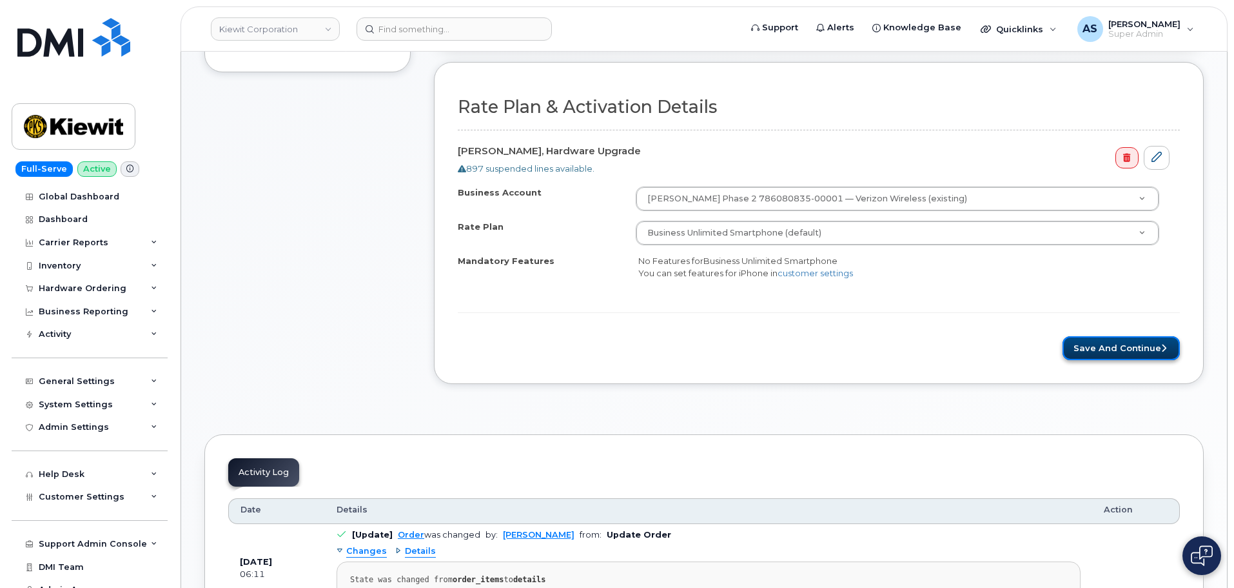
click at [1093, 353] on button "Save and Continue" at bounding box center [1121, 348] width 117 height 24
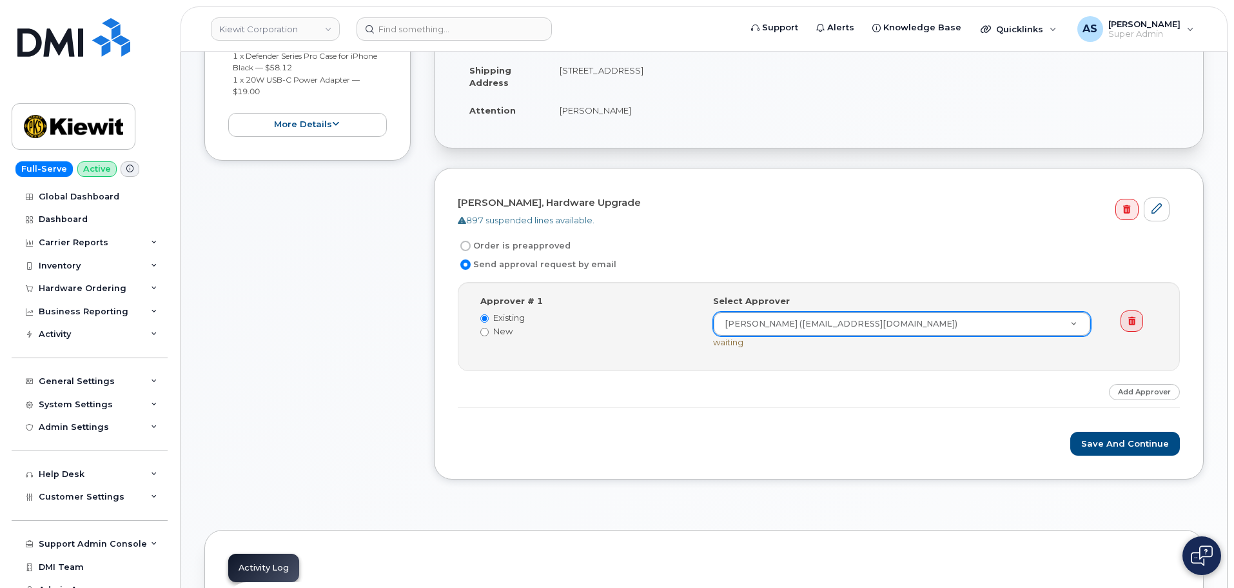
scroll to position [322, 0]
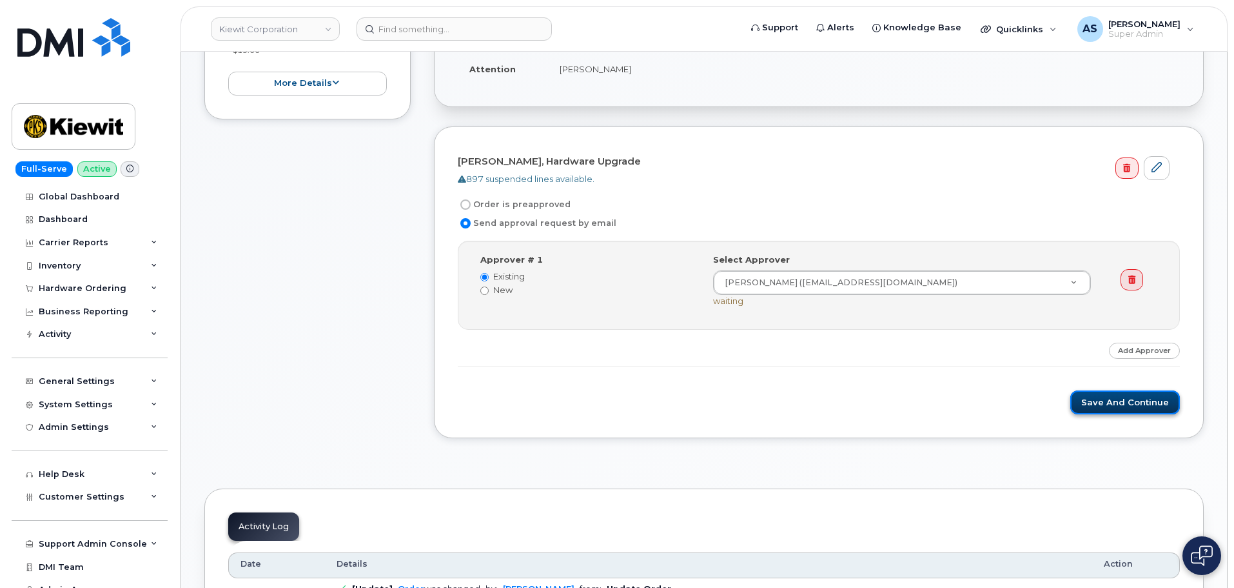
click at [1107, 399] on button "Save and Continue" at bounding box center [1126, 402] width 110 height 24
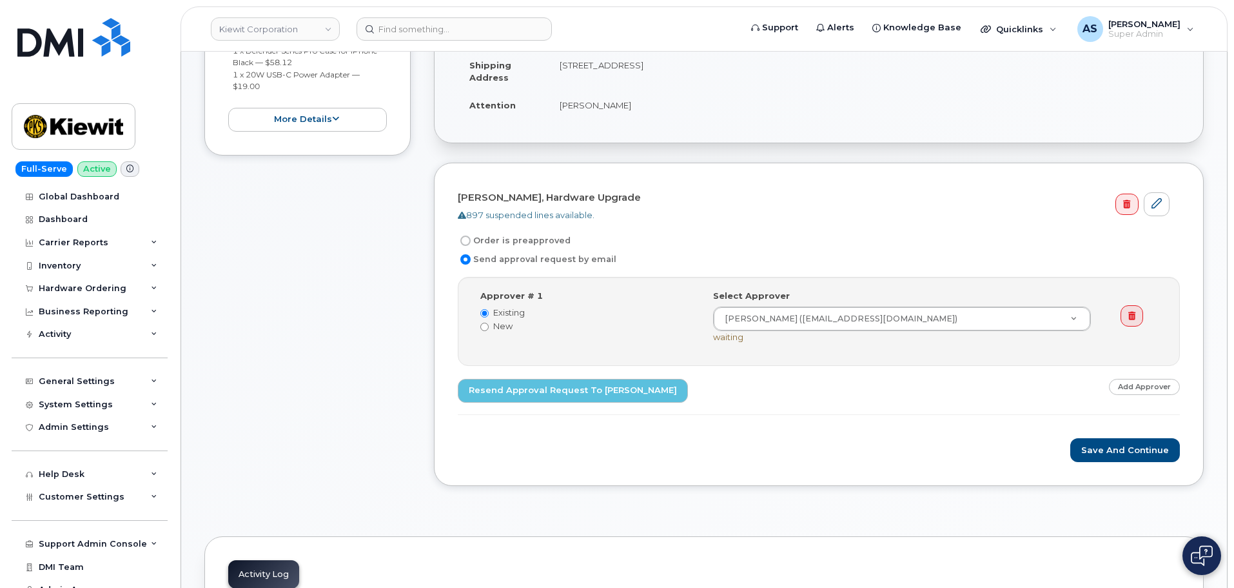
scroll to position [322, 0]
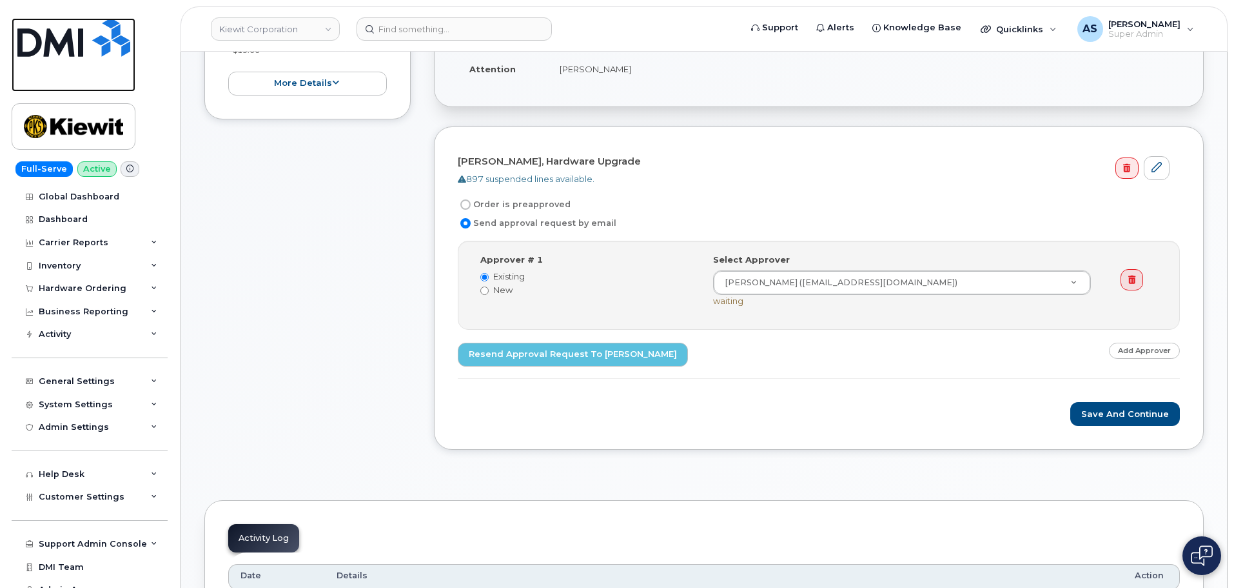
click at [77, 37] on img at bounding box center [73, 37] width 113 height 39
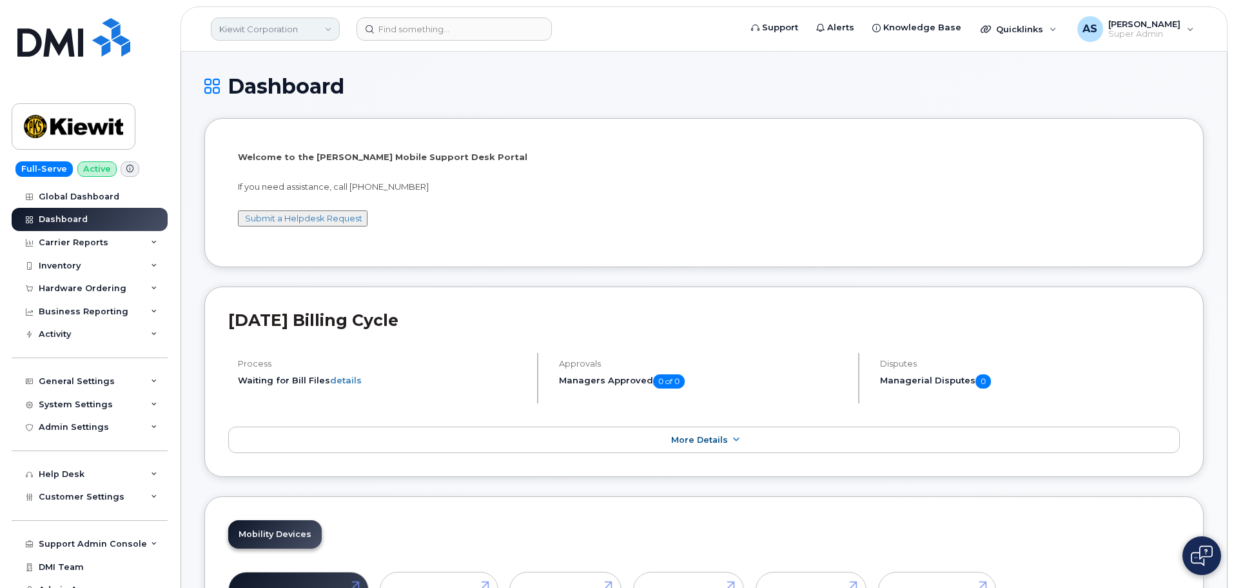
click at [284, 26] on link "Kiewit Corporation" at bounding box center [275, 28] width 129 height 23
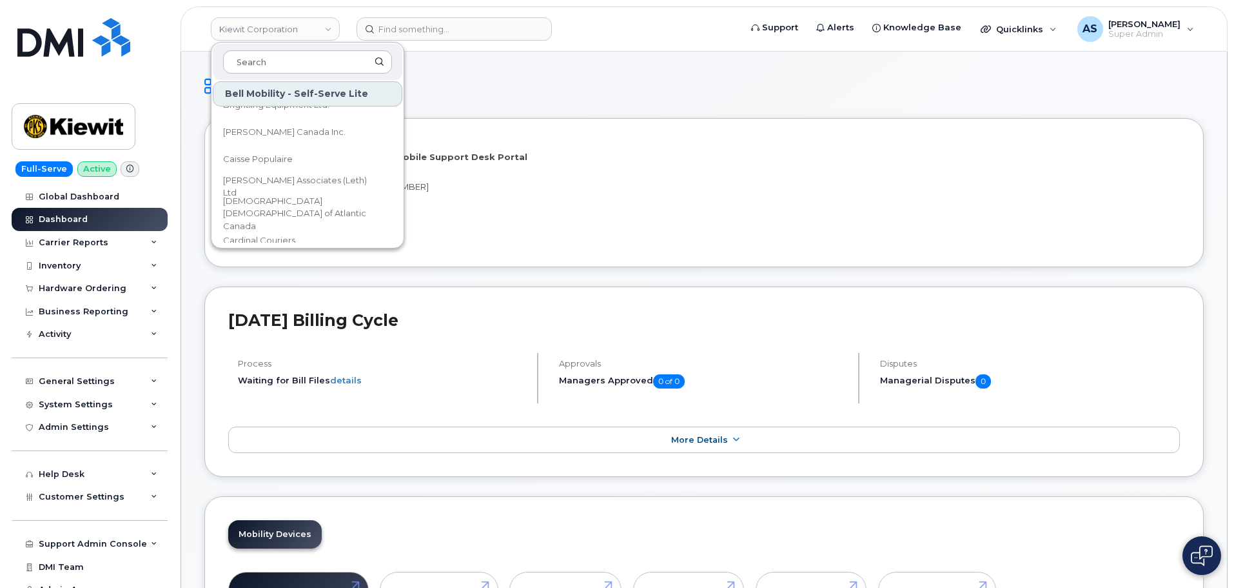
scroll to position [903, 0]
click at [530, 78] on h1 "Dashboard" at bounding box center [704, 86] width 1000 height 23
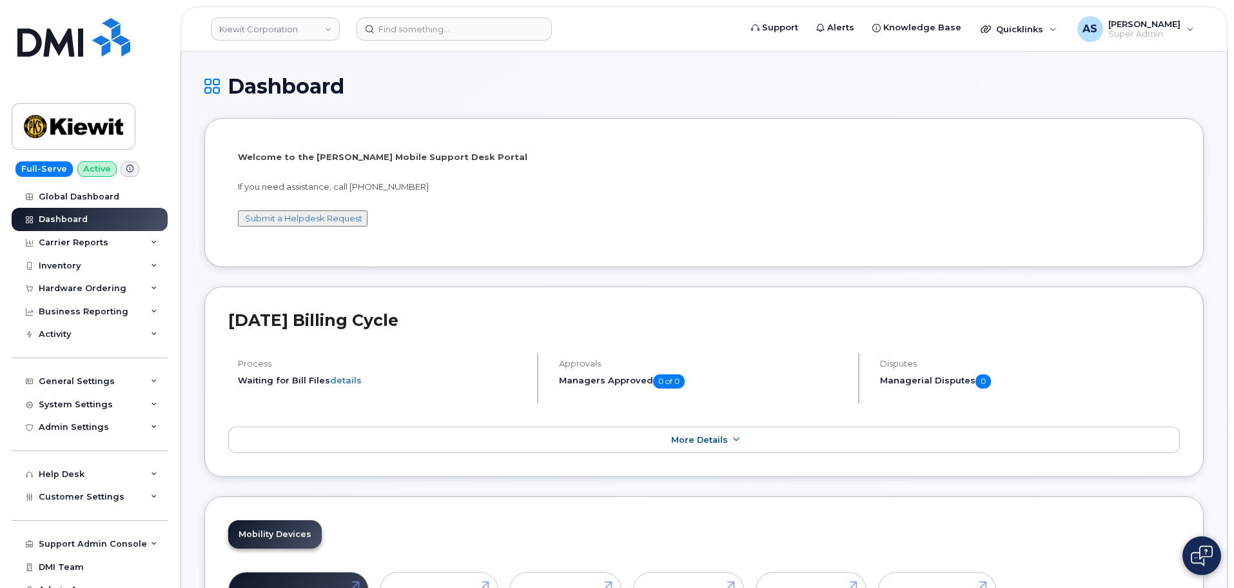
drag, startPoint x: 548, startPoint y: 90, endPoint x: 521, endPoint y: 57, distance: 42.2
click at [549, 90] on h1 "Dashboard" at bounding box center [704, 86] width 1000 height 23
drag, startPoint x: 940, startPoint y: 84, endPoint x: 944, endPoint y: 92, distance: 8.4
click at [942, 92] on h1 "Dashboard" at bounding box center [704, 86] width 1000 height 23
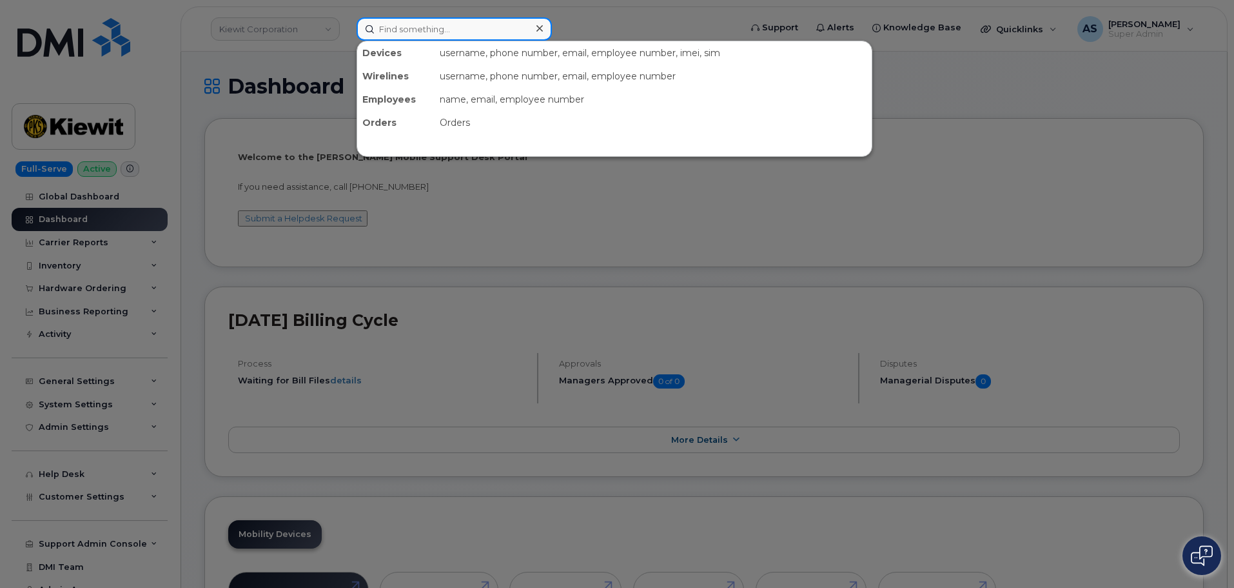
click at [419, 34] on input at bounding box center [454, 28] width 195 height 23
paste input "8648009097"
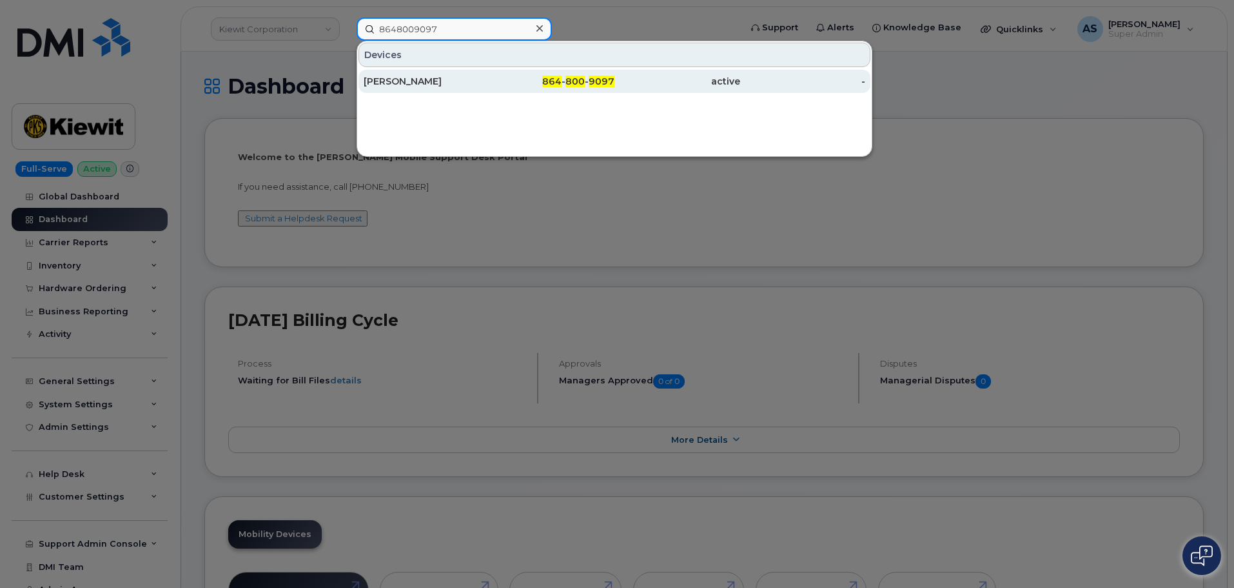
type input "8648009097"
click at [482, 87] on div "[PERSON_NAME]" at bounding box center [427, 81] width 126 height 13
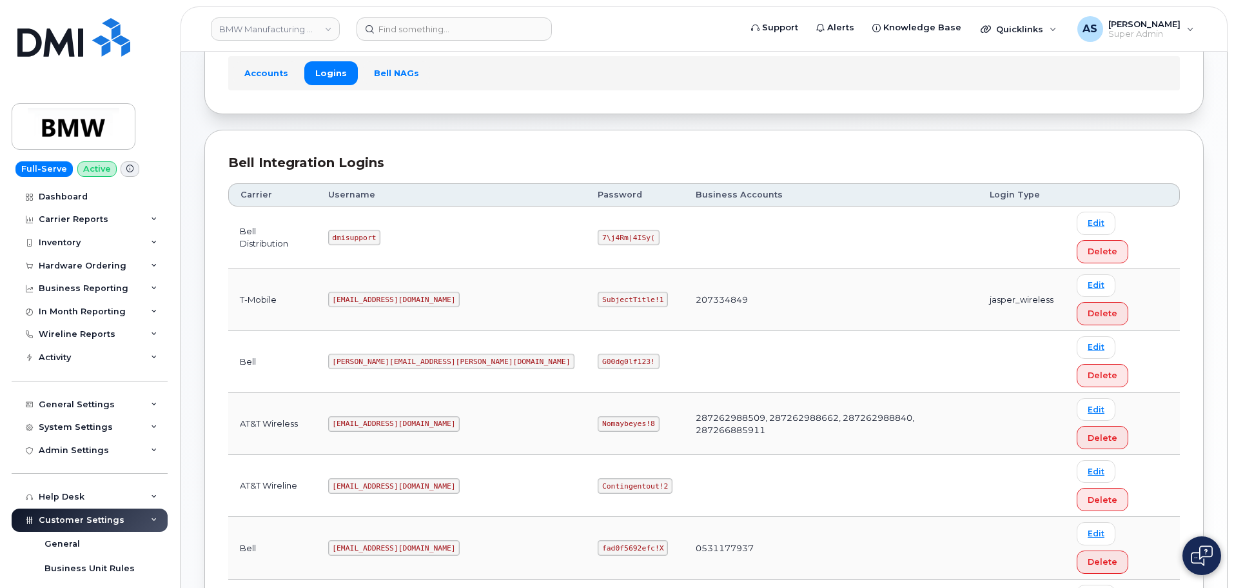
scroll to position [91, 0]
copy code "SubjectTitle!1"
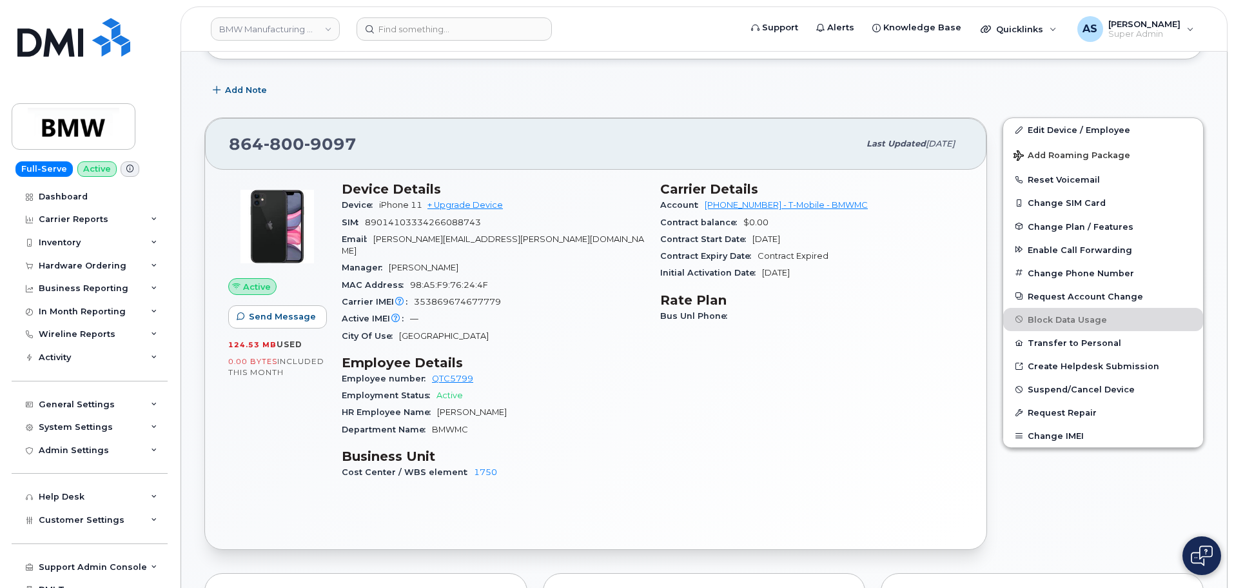
scroll to position [193, 0]
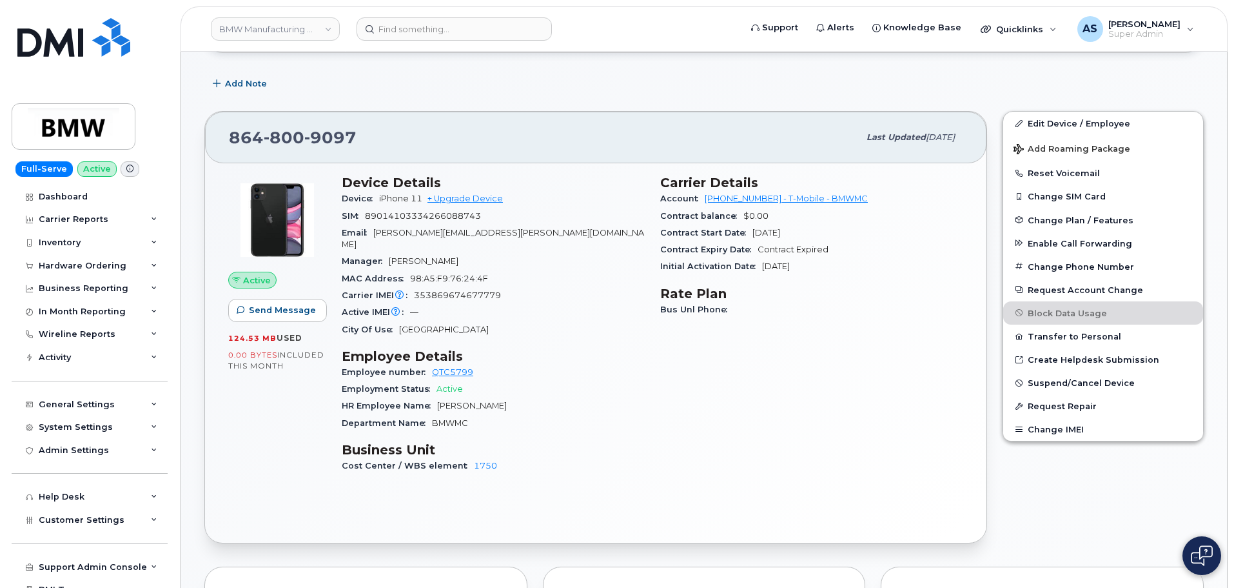
click at [507, 80] on div "Add Note" at bounding box center [704, 83] width 1000 height 23
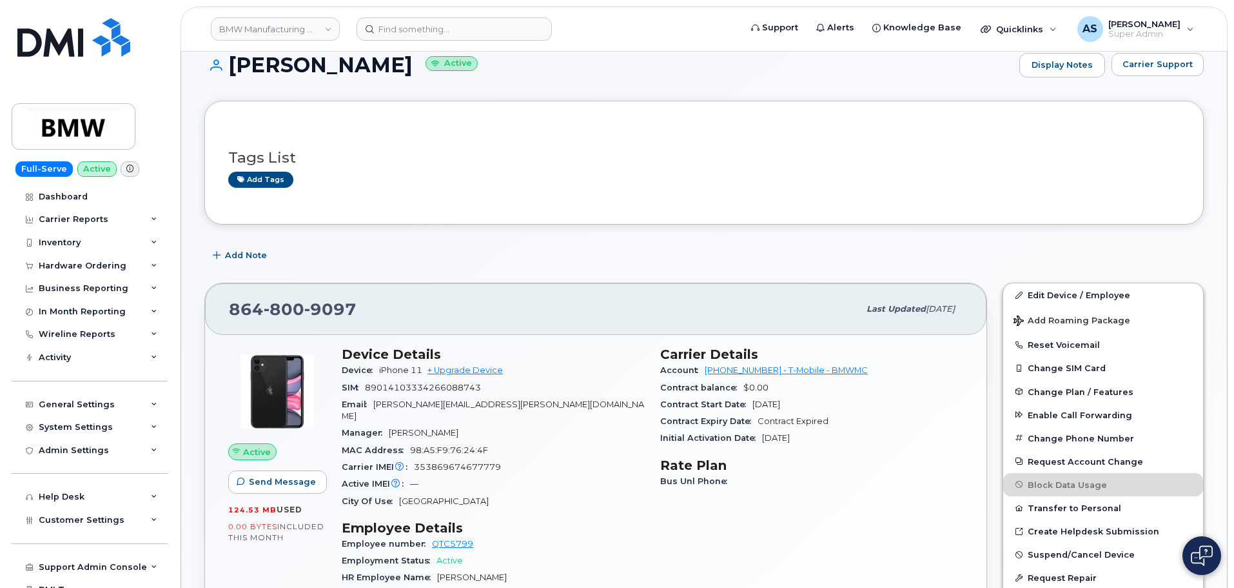
scroll to position [0, 0]
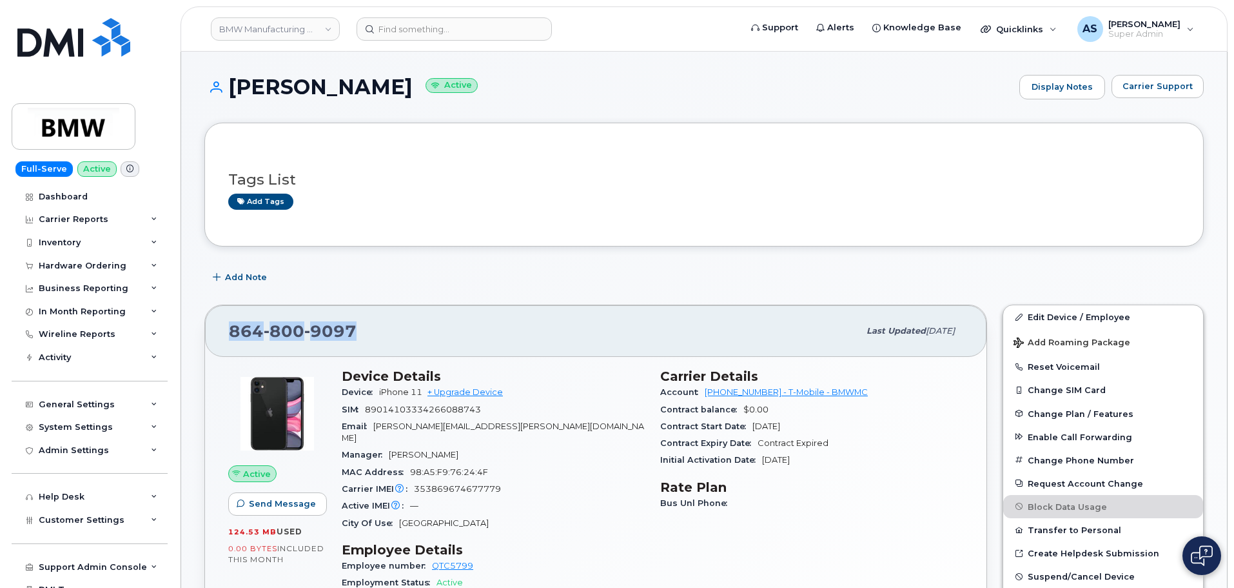
drag, startPoint x: 323, startPoint y: 332, endPoint x: 223, endPoint y: 338, distance: 100.2
click at [223, 338] on div "864 800 9097 Last updated Aug 21, 2025" at bounding box center [596, 331] width 782 height 52
click at [417, 314] on div "864 800 9097 Last updated Aug 21, 2025" at bounding box center [596, 331] width 782 height 52
drag, startPoint x: 229, startPoint y: 84, endPoint x: 431, endPoint y: 80, distance: 202.6
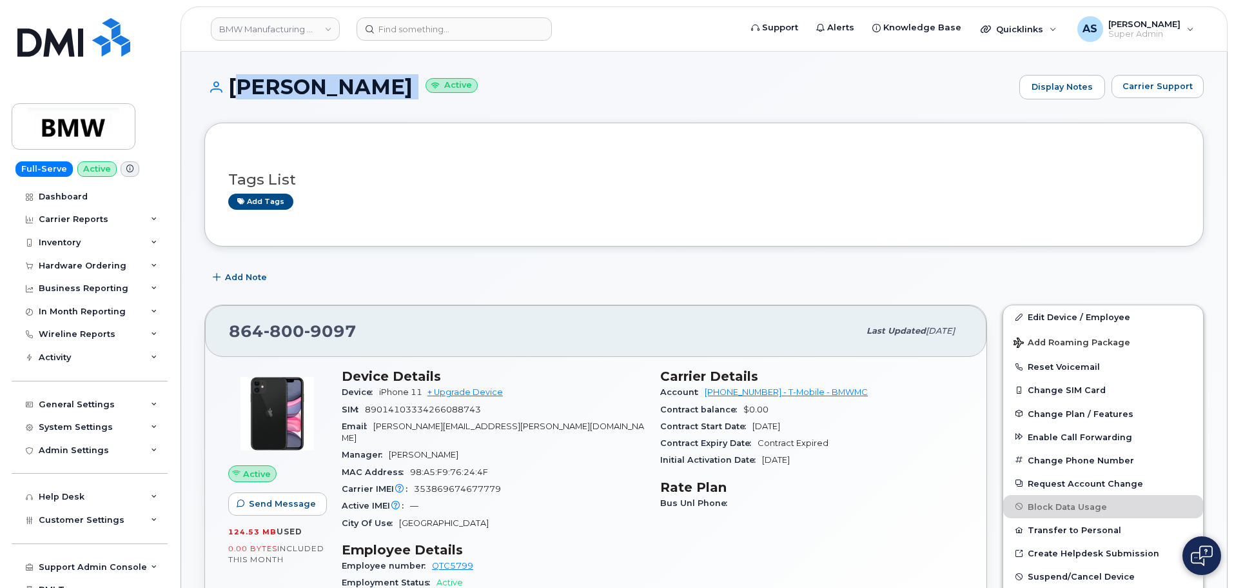
click at [433, 80] on h1 "BRIAN GARLAND Active" at bounding box center [608, 86] width 809 height 23
click at [433, 106] on div "BRIAN GARLAND Active Display Notes Carrier Support" at bounding box center [704, 99] width 1000 height 48
click at [467, 113] on div "BRIAN GARLAND Active Display Notes Carrier Support" at bounding box center [704, 99] width 1000 height 48
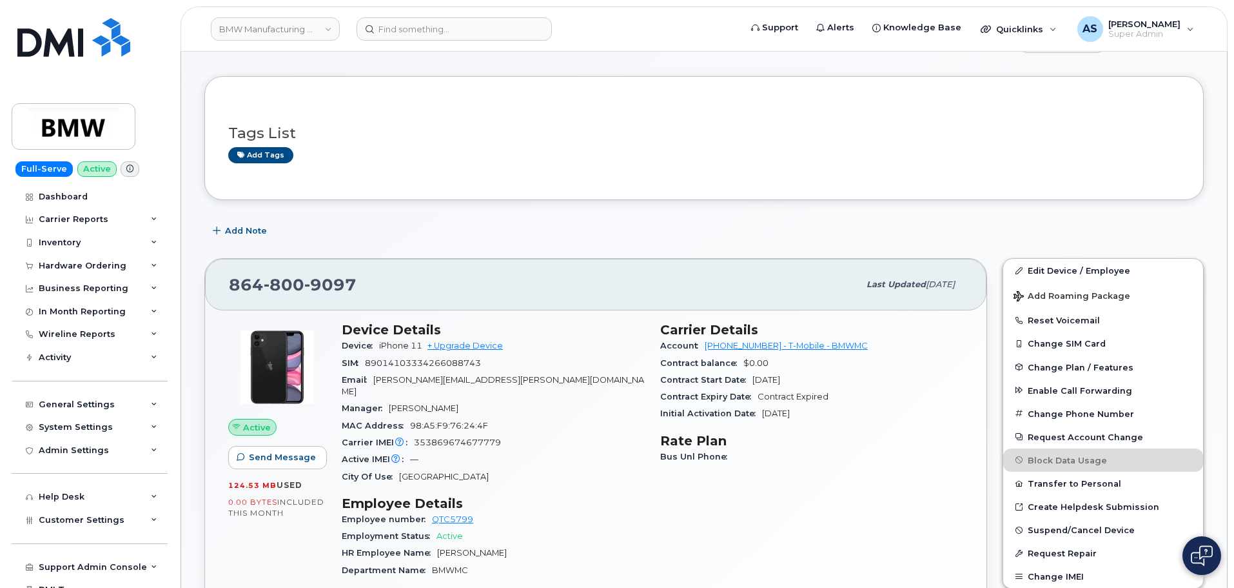
scroll to position [193, 0]
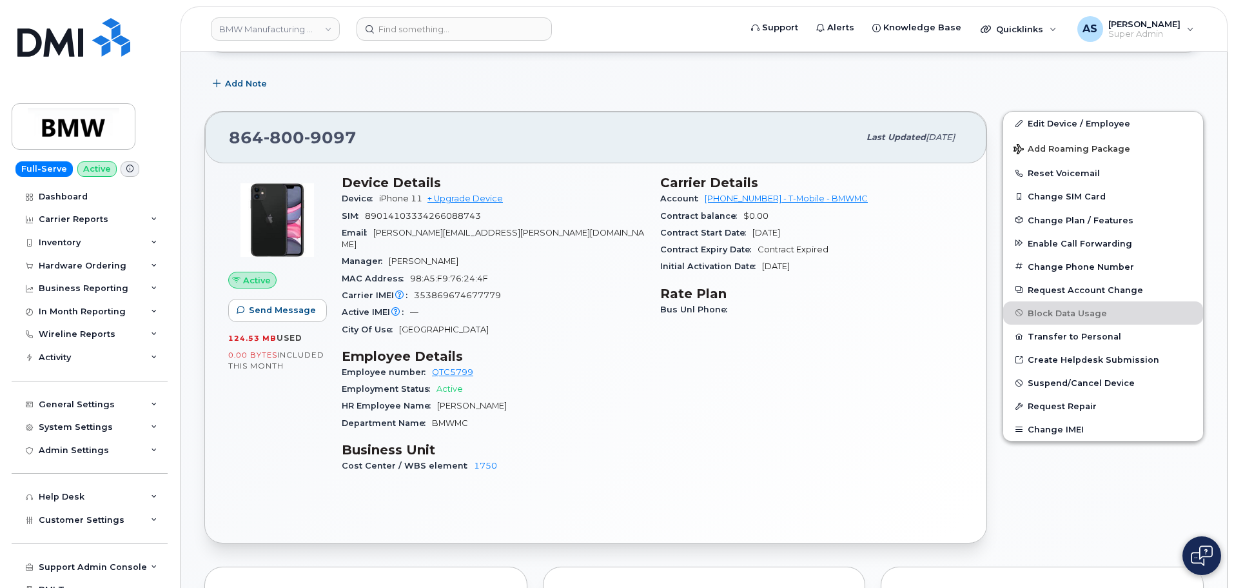
drag, startPoint x: 756, startPoint y: 233, endPoint x: 810, endPoint y: 239, distance: 54.4
click at [810, 239] on div "Contract Start Date Mar 05, 2025" at bounding box center [811, 232] width 303 height 17
click at [771, 399] on div "Carrier Details Account 972523090 - T-Mobile - BMWMC Contract balance $0.00 Con…" at bounding box center [812, 329] width 319 height 325
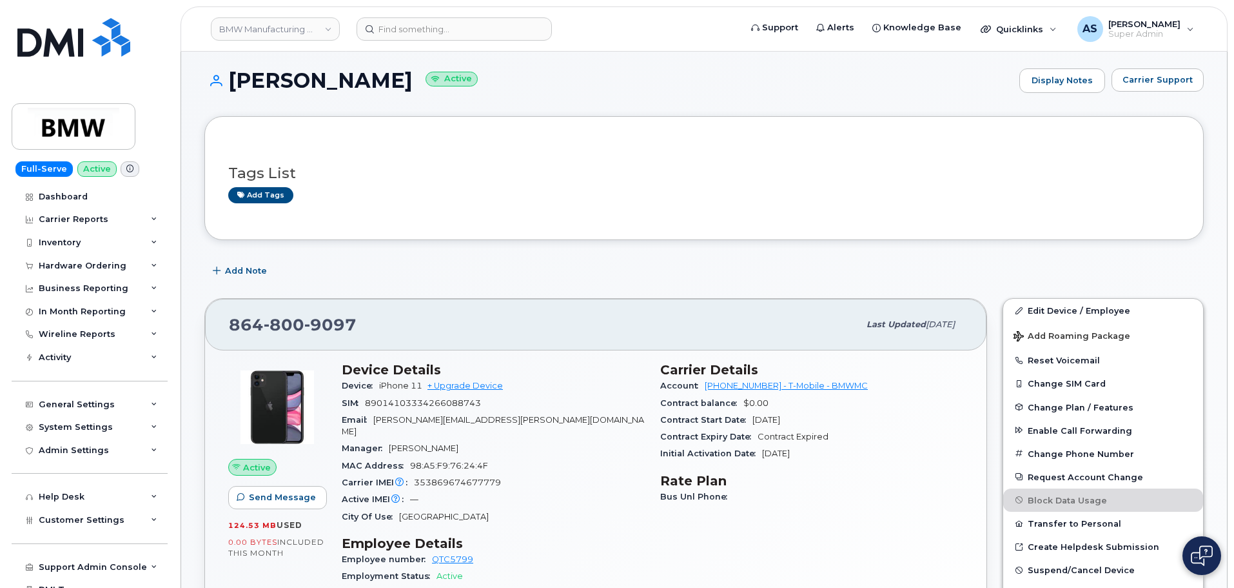
scroll to position [0, 0]
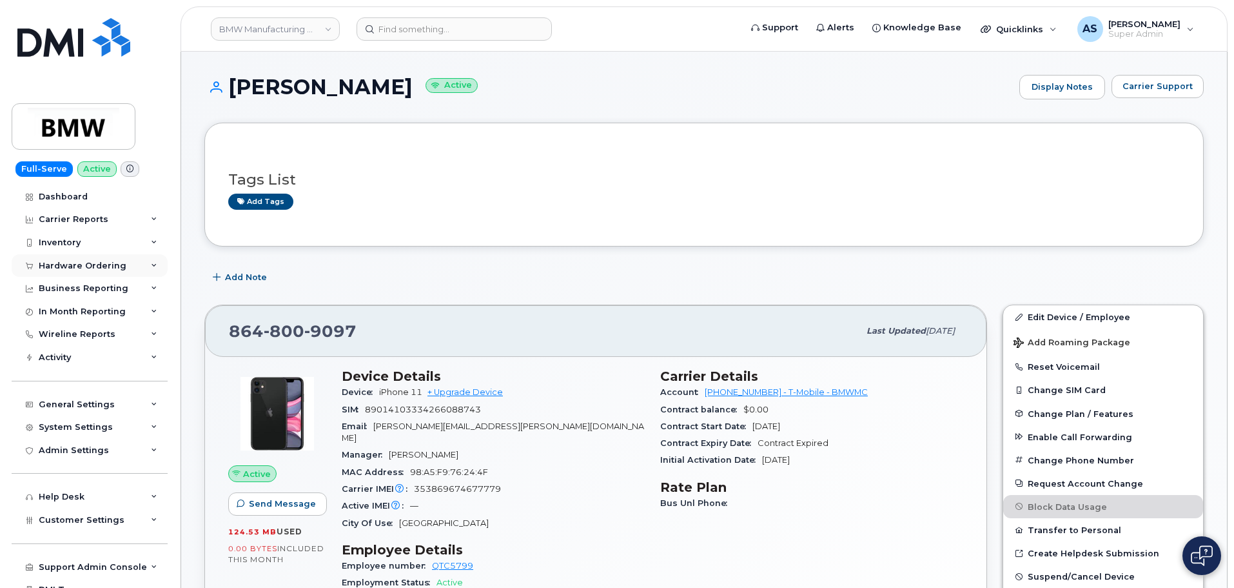
click at [64, 266] on div "Hardware Ordering" at bounding box center [83, 266] width 88 height 10
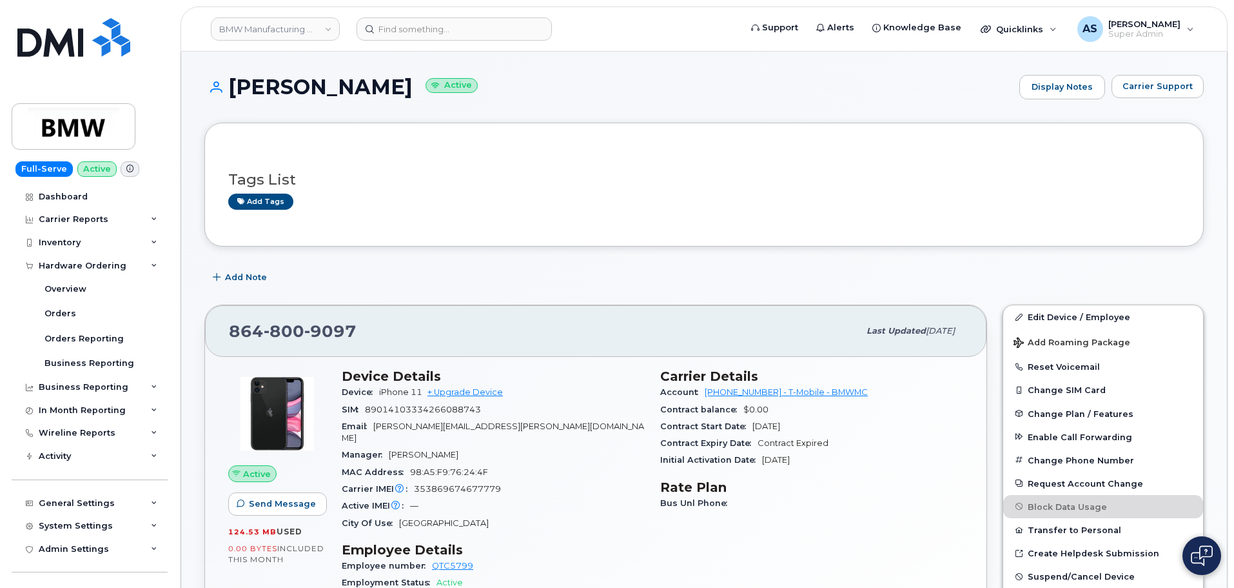
click at [590, 86] on h1 "BRIAN GARLAND Active" at bounding box center [608, 86] width 809 height 23
click at [620, 81] on h1 "BRIAN GARLAND Active" at bounding box center [608, 86] width 809 height 23
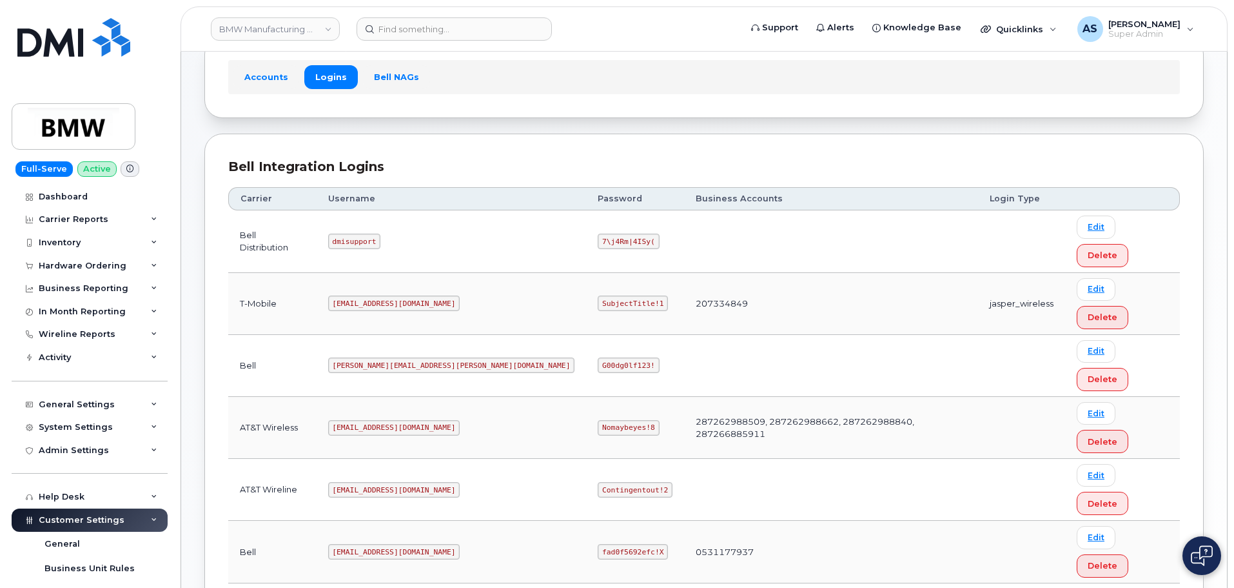
scroll to position [91, 0]
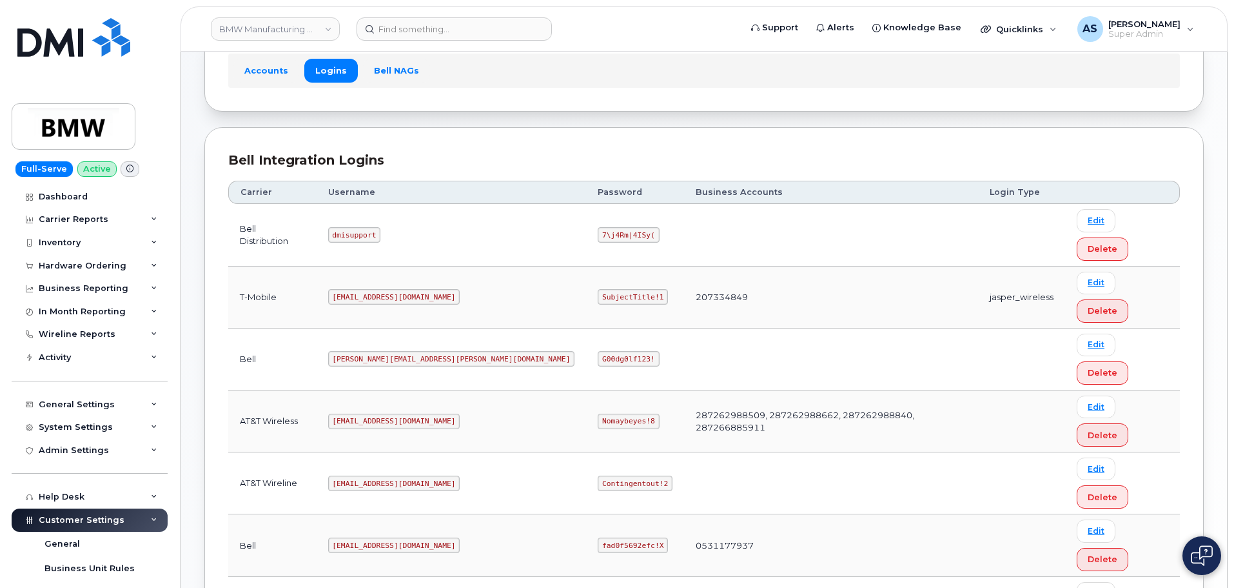
click at [397, 491] on div "Bell Integration Logins Carrier Username Password Business Accounts Login Type …" at bounding box center [704, 431] width 1000 height 609
